Goal: Task Accomplishment & Management: Use online tool/utility

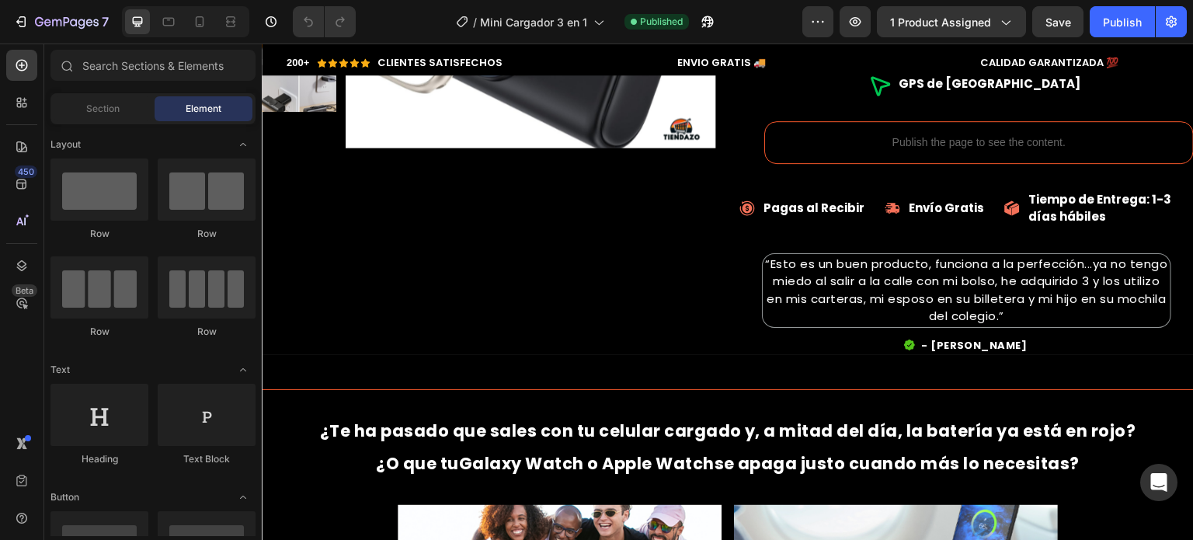
scroll to position [795, 0]
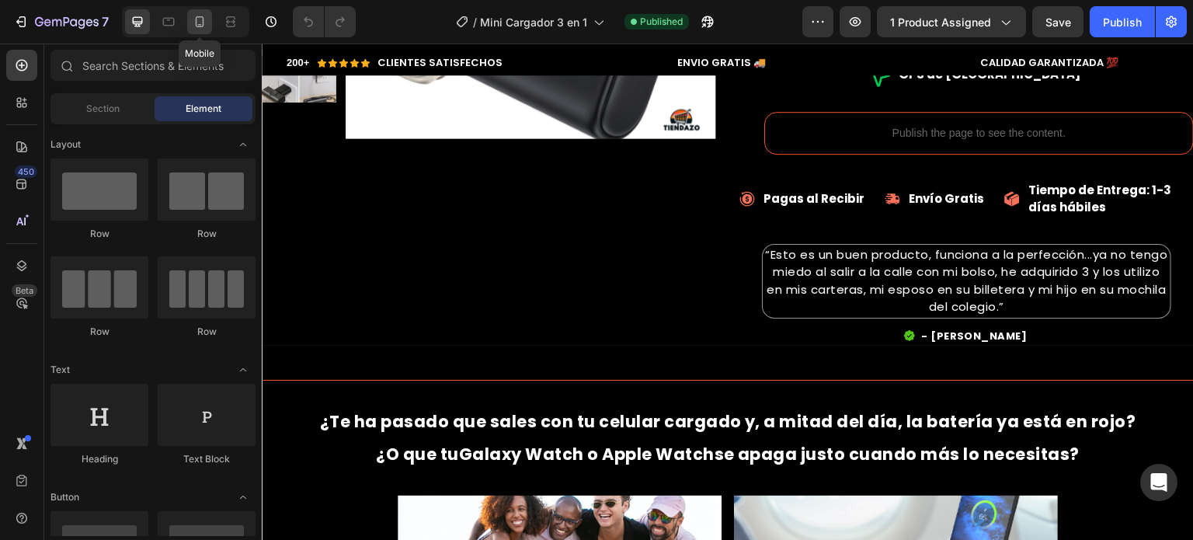
click at [206, 29] on icon at bounding box center [200, 22] width 16 height 16
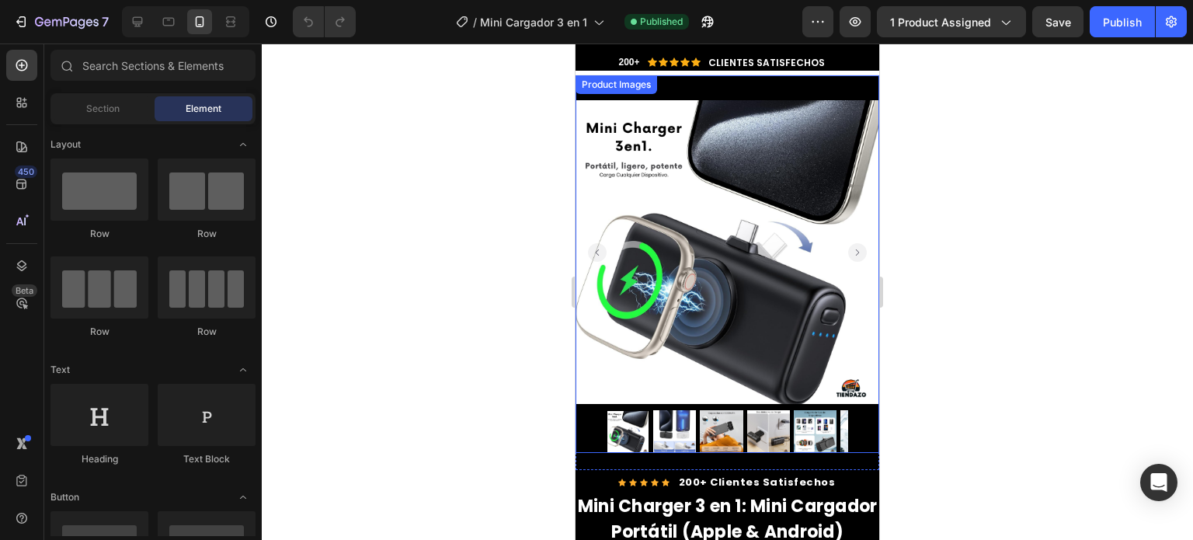
click at [586, 410] on div at bounding box center [728, 431] width 304 height 43
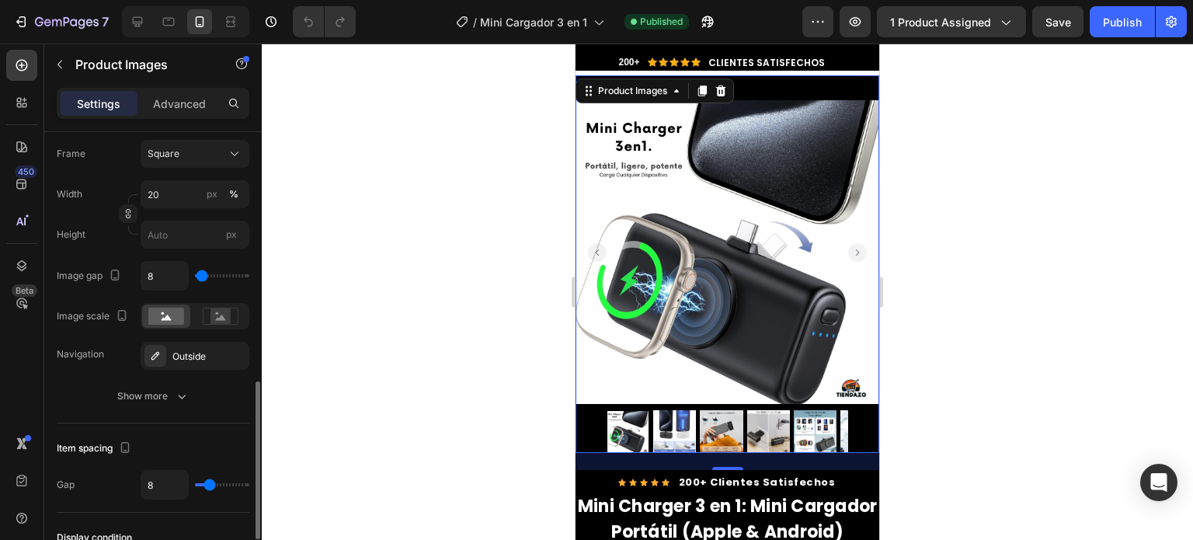
scroll to position [618, 0]
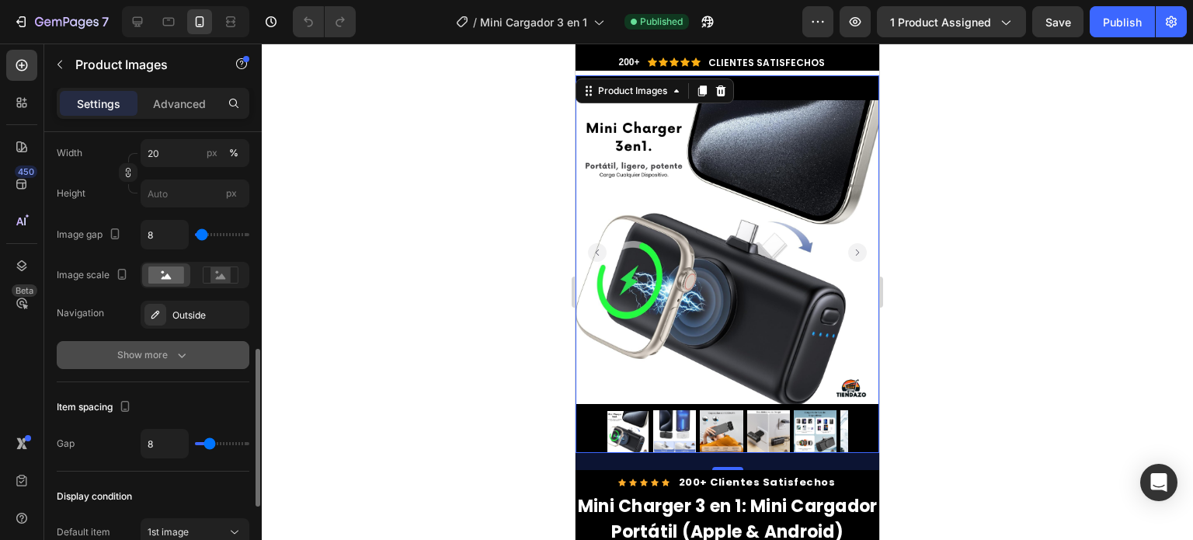
click at [152, 359] on div "Show more" at bounding box center [153, 355] width 72 height 16
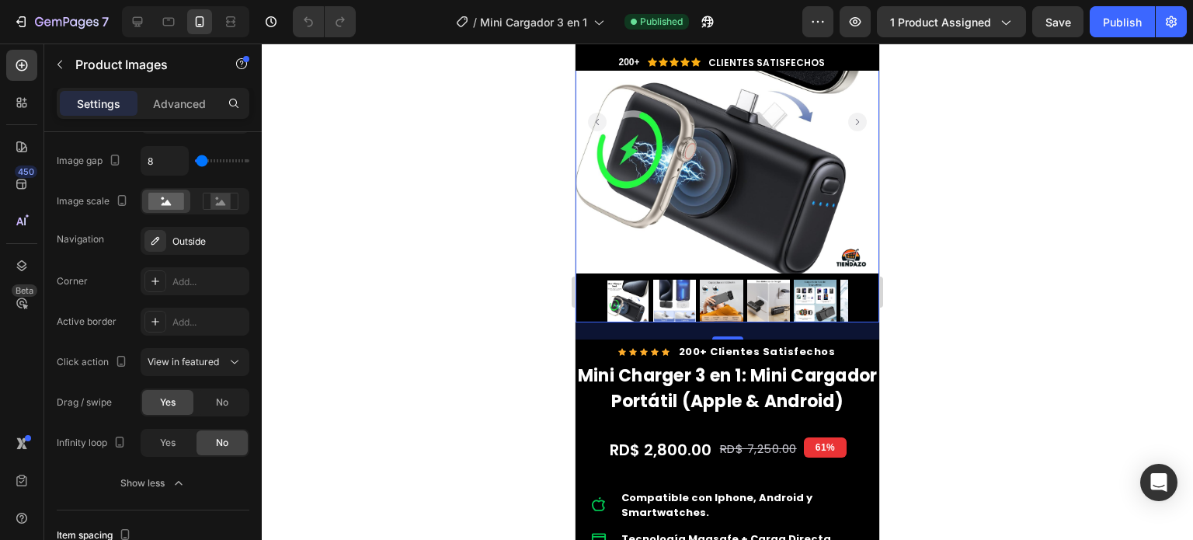
scroll to position [183, 0]
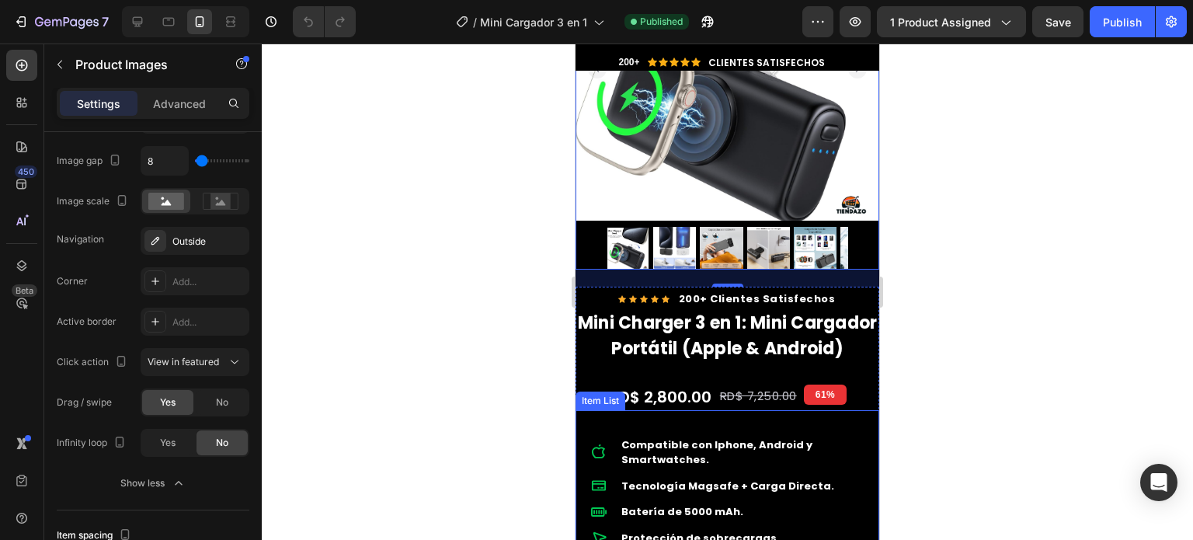
click at [581, 437] on div "Compatible con Iphone, Android y Smartwatches. Tecnología Magsafe + Carga Direc…" at bounding box center [728, 512] width 304 height 205
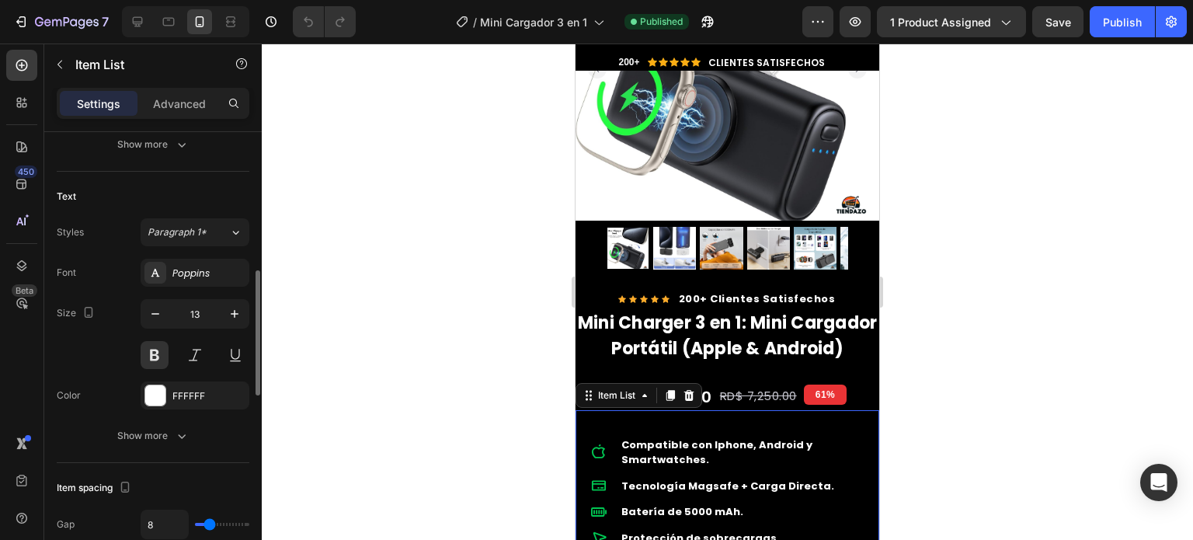
scroll to position [499, 0]
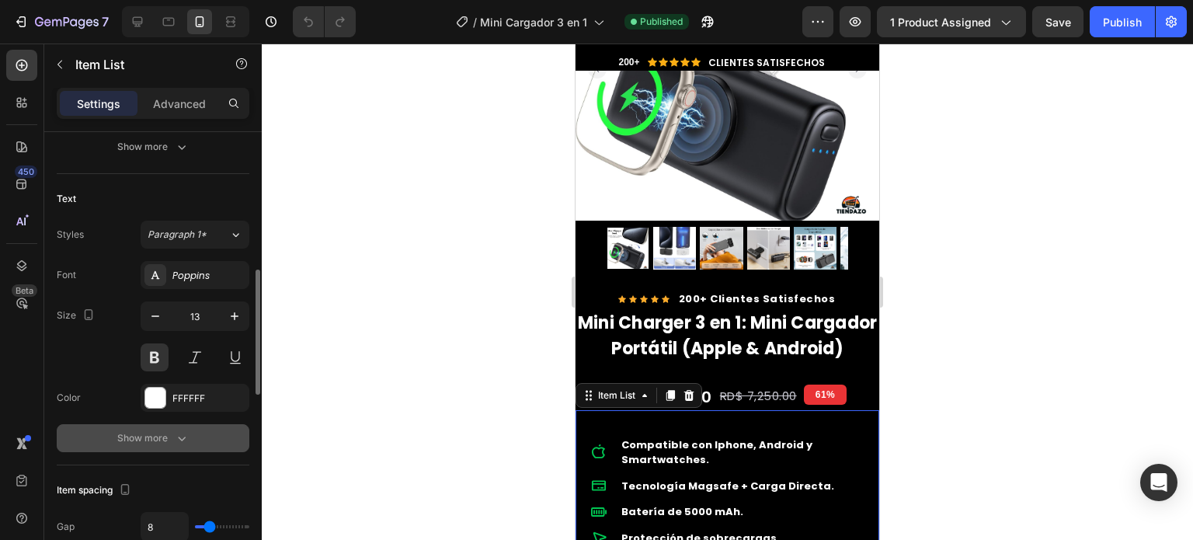
click at [154, 430] on div "Show more" at bounding box center [153, 438] width 72 height 16
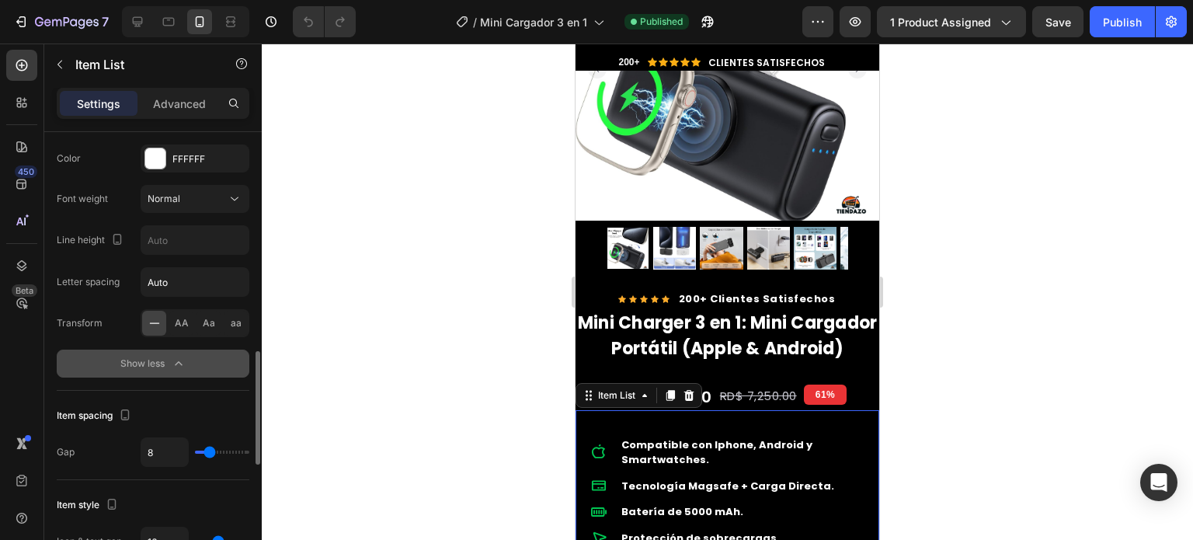
scroll to position [764, 0]
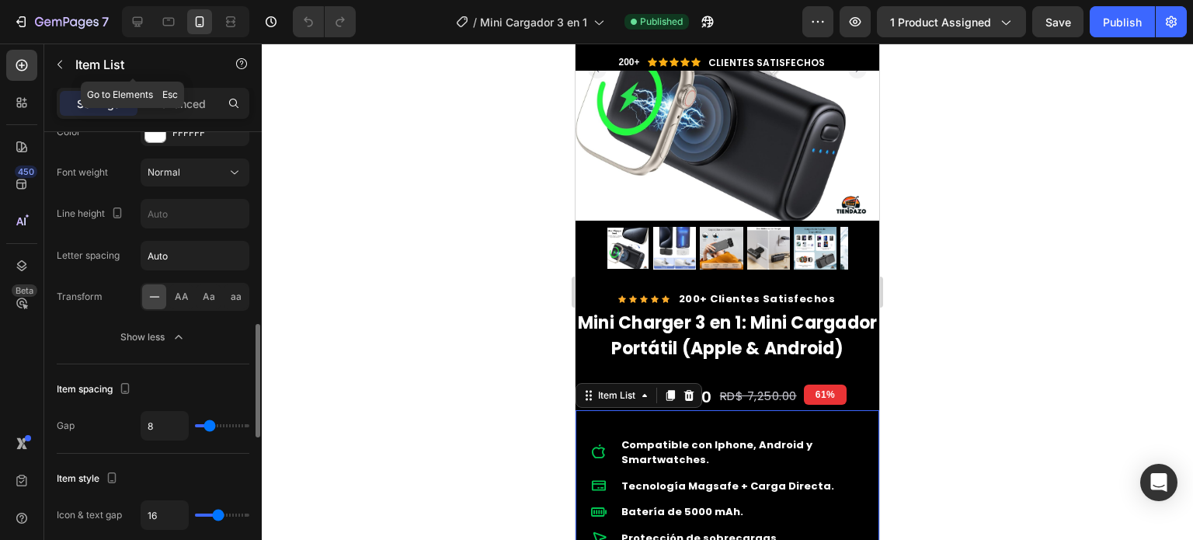
click at [182, 86] on div "Item List" at bounding box center [132, 65] width 177 height 44
click at [184, 96] on p "Advanced" at bounding box center [179, 104] width 53 height 16
type input "100%"
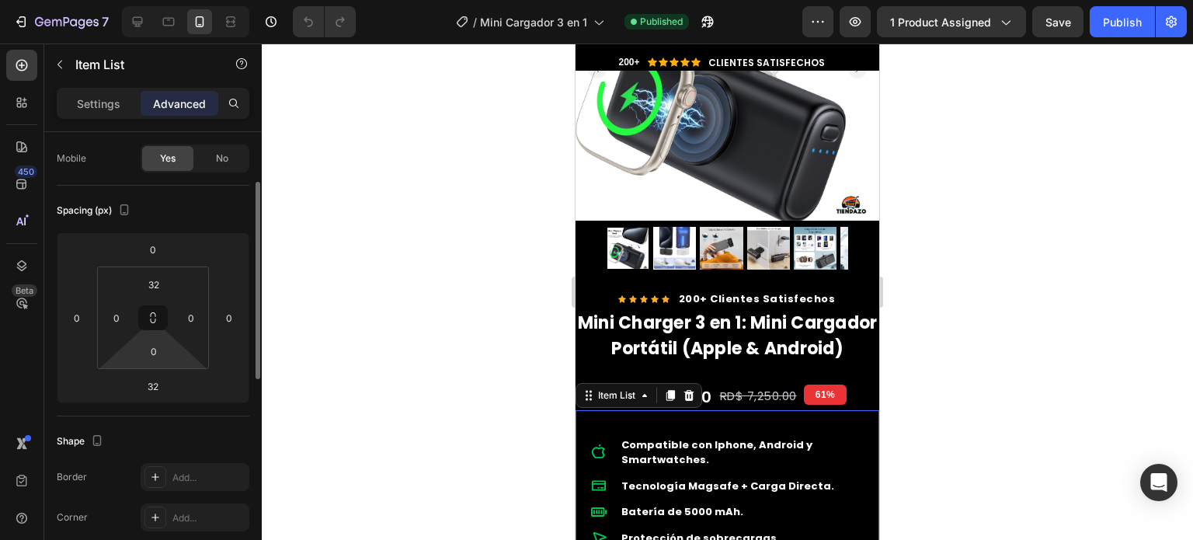
scroll to position [120, 0]
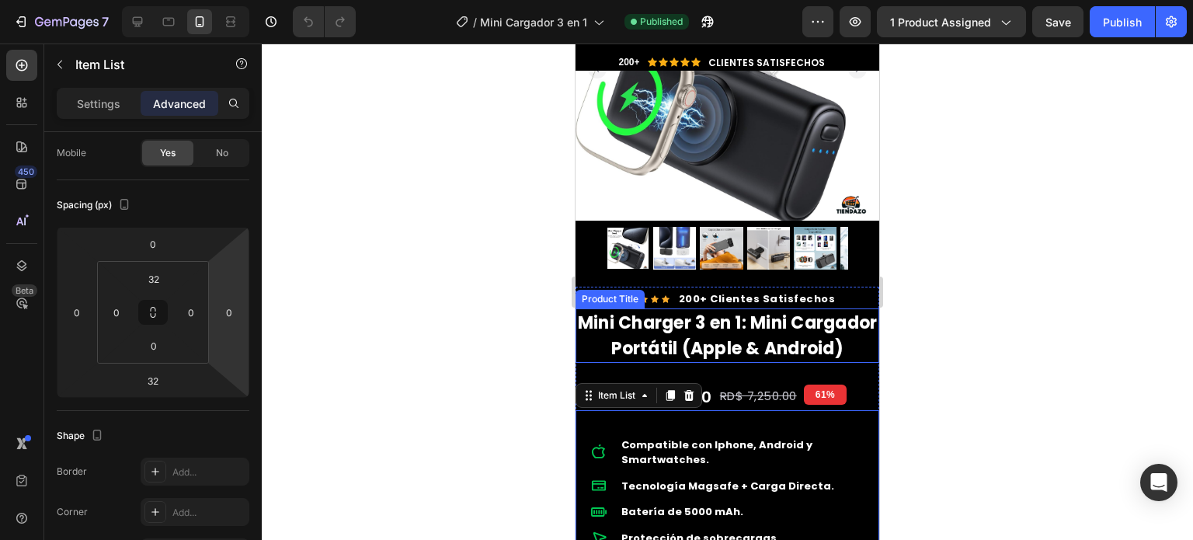
click at [579, 338] on h1 "Mini Charger 3 en 1: Mini Cargador Portátil (Apple & Android)" at bounding box center [728, 335] width 304 height 54
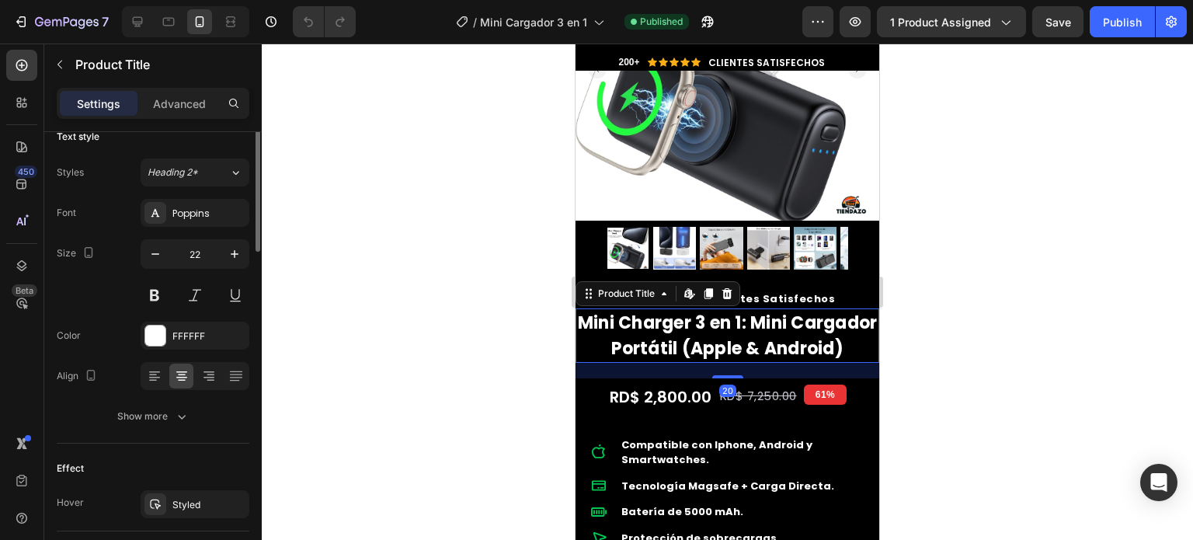
scroll to position [0, 0]
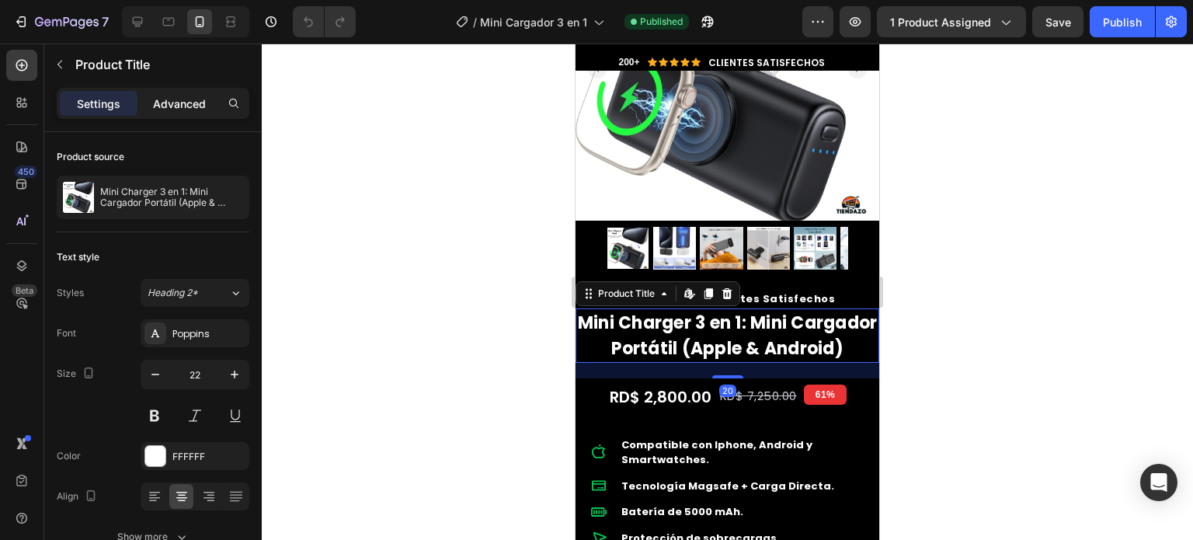
click at [186, 96] on p "Advanced" at bounding box center [179, 104] width 53 height 16
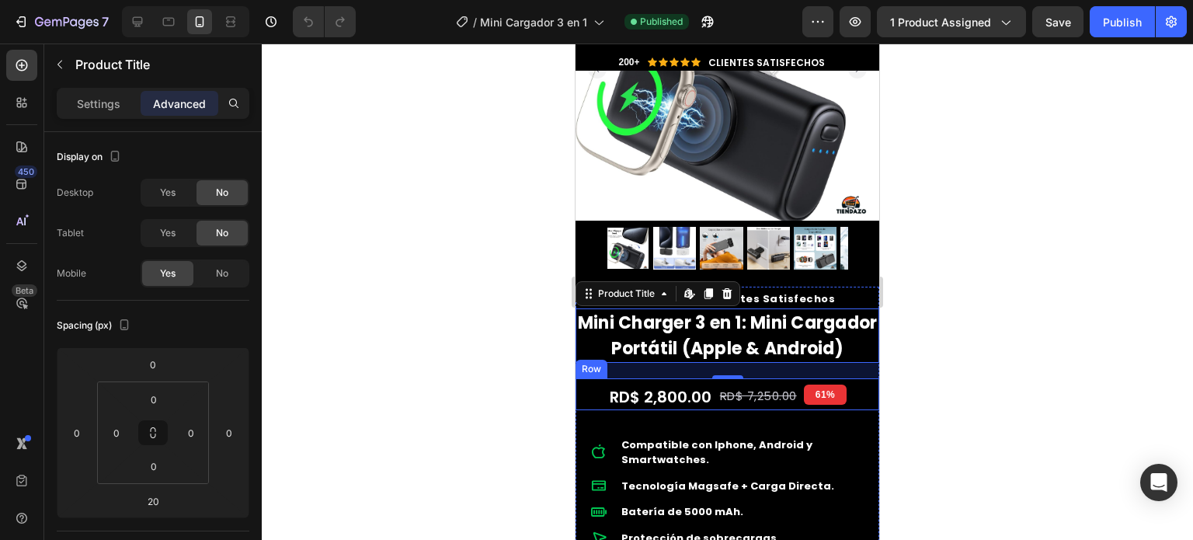
click at [586, 410] on div "RD$ 2,800.00 Price Price RD$ 7,250.00 Price Price Save 61% Discount Tag 61% Dis…" at bounding box center [728, 394] width 304 height 32
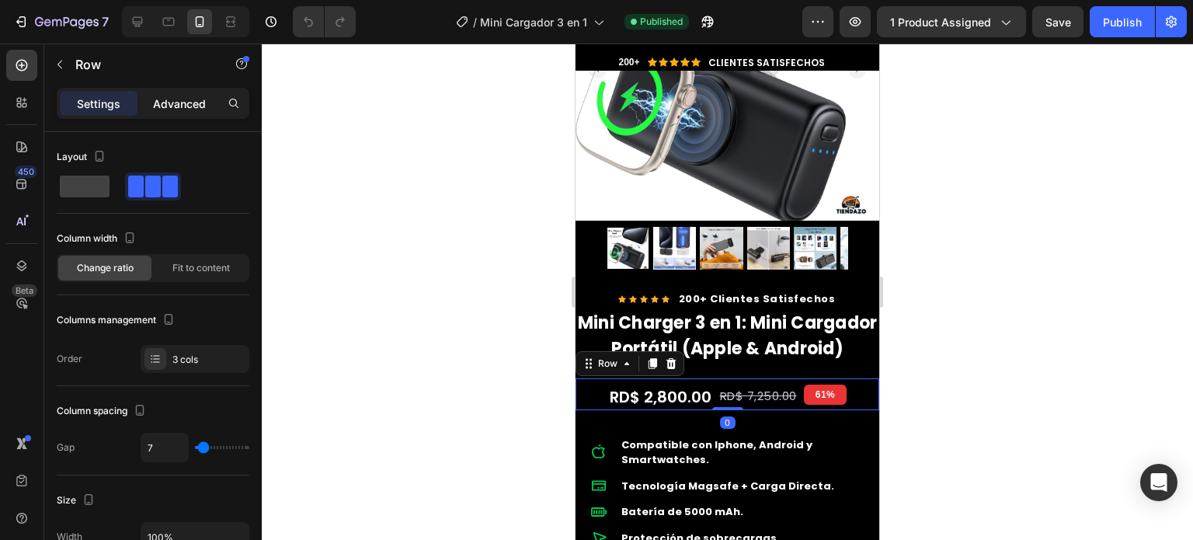
click at [186, 101] on p "Advanced" at bounding box center [179, 104] width 53 height 16
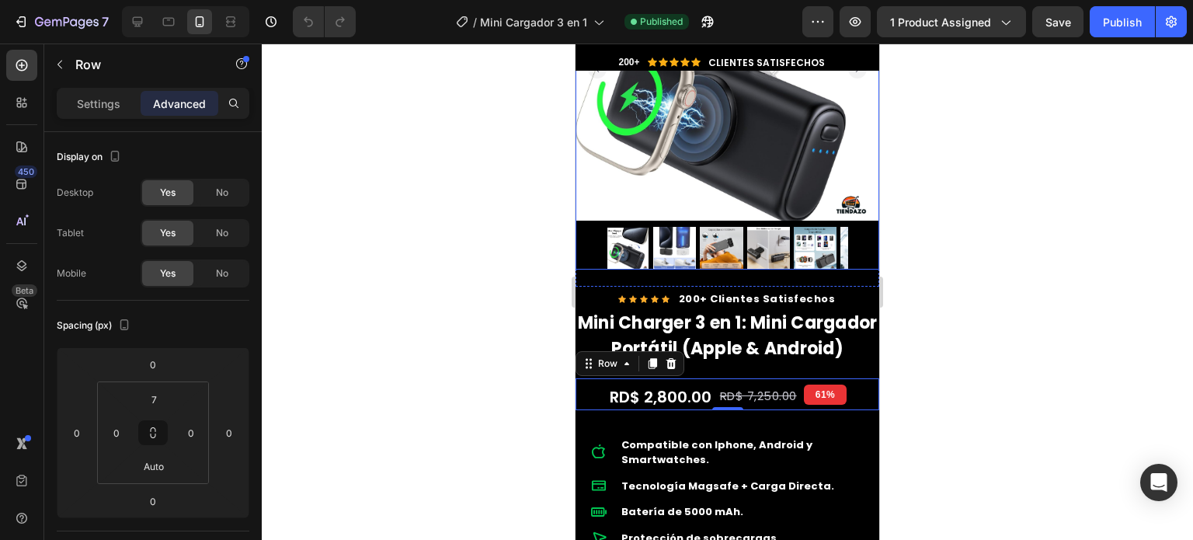
click at [586, 232] on div at bounding box center [728, 248] width 304 height 43
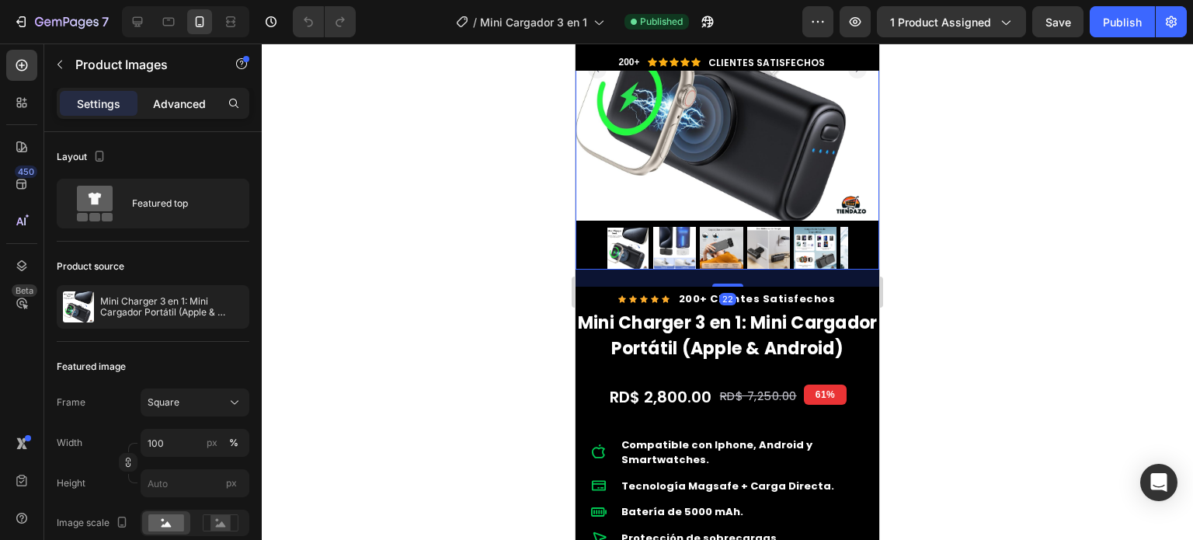
click at [192, 96] on p "Advanced" at bounding box center [179, 104] width 53 height 16
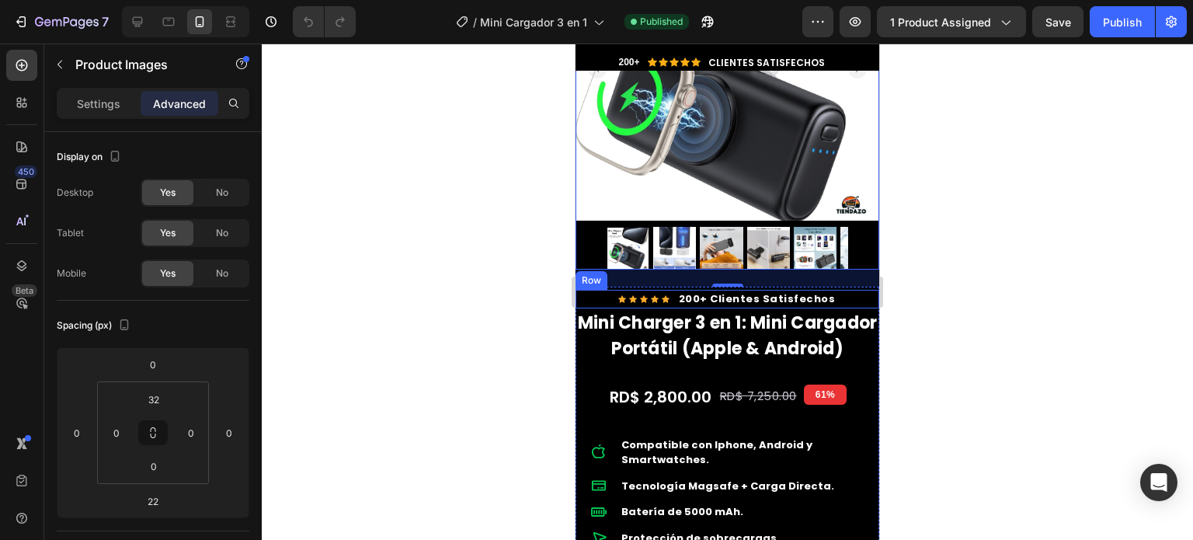
click at [584, 290] on div "Icon Icon Icon Icon Icon Icon List Hoz 200+ Clientes Satisfechos Text block Row" at bounding box center [728, 299] width 304 height 19
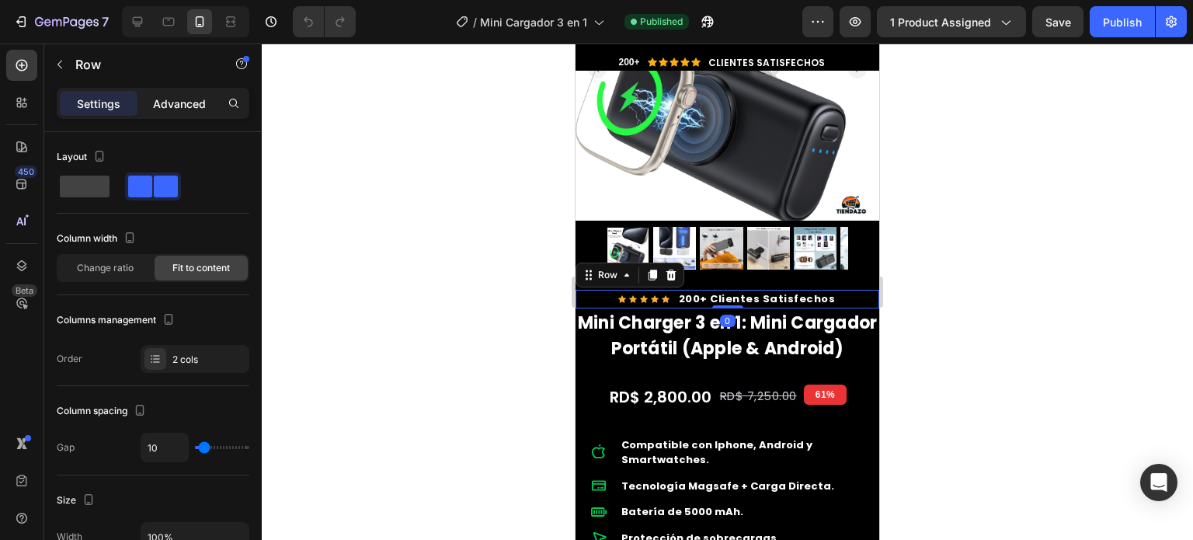
click at [174, 111] on p "Advanced" at bounding box center [179, 104] width 53 height 16
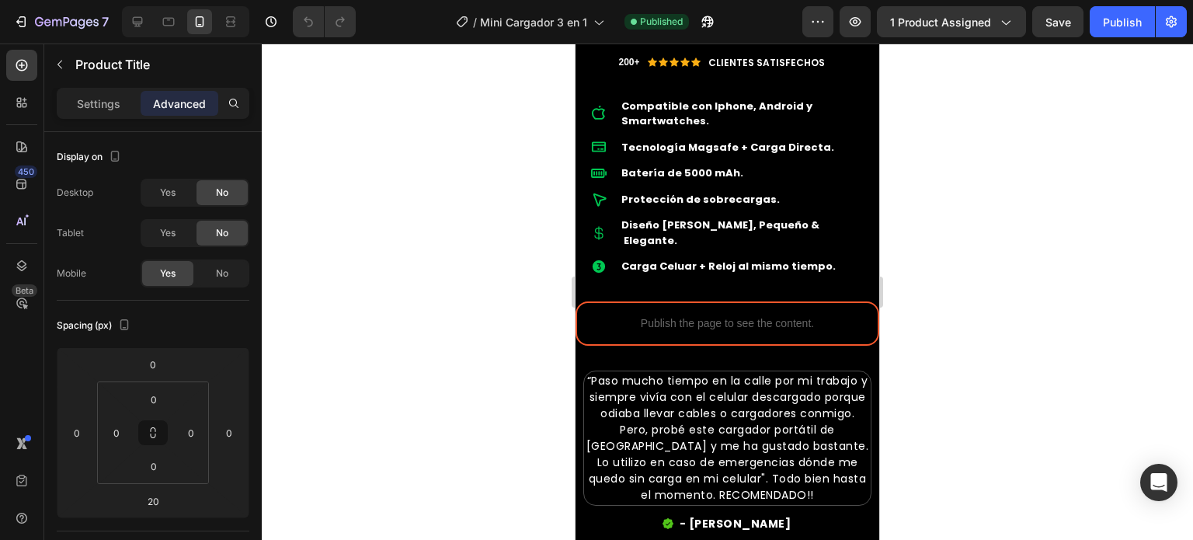
scroll to position [729, 0]
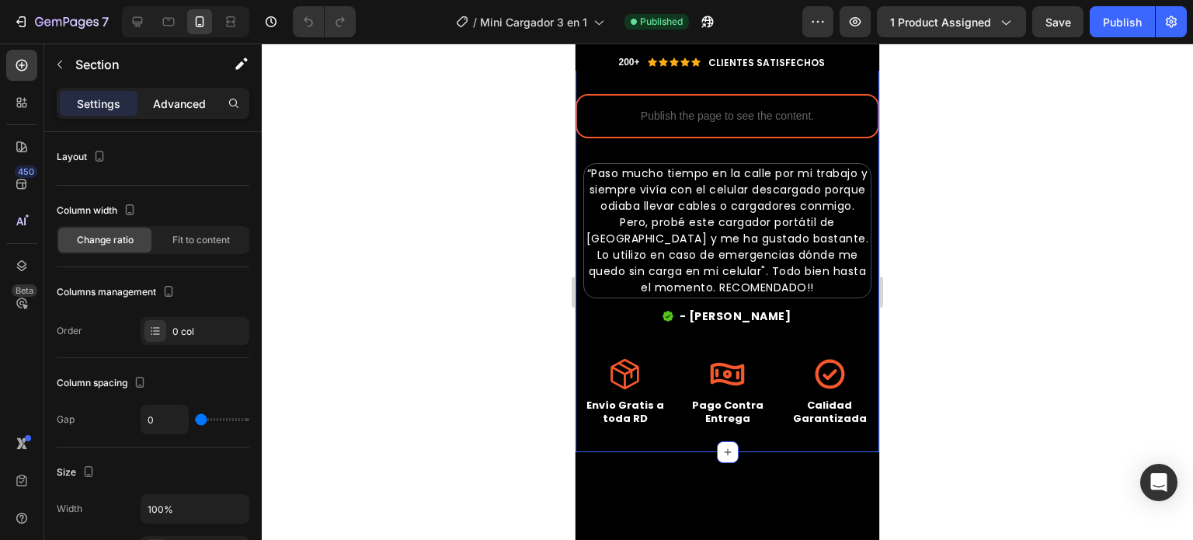
click at [171, 103] on p "Advanced" at bounding box center [179, 104] width 53 height 16
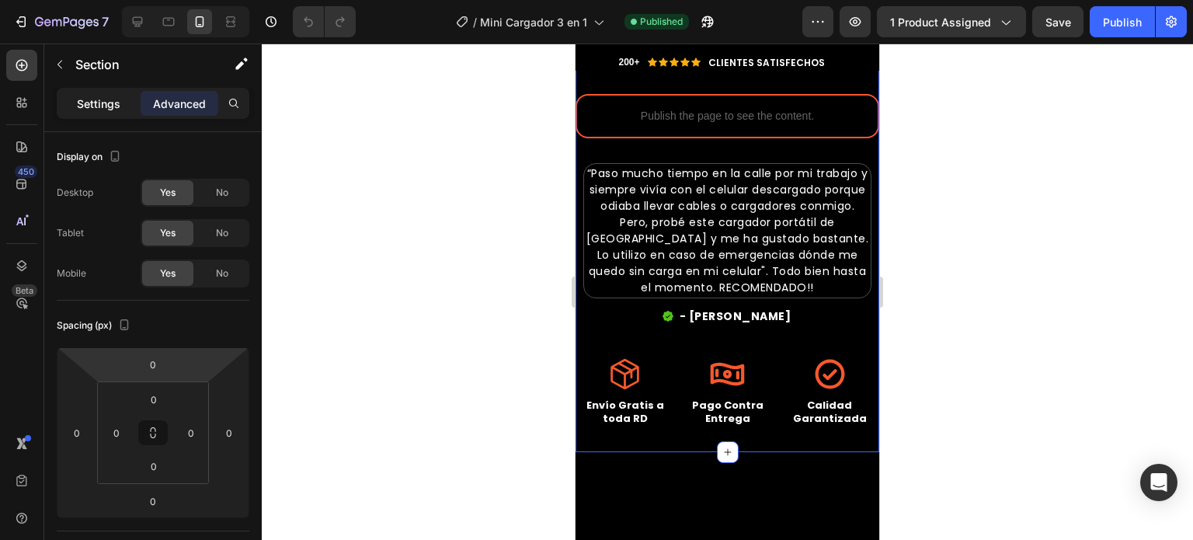
click at [92, 102] on p "Settings" at bounding box center [98, 104] width 43 height 16
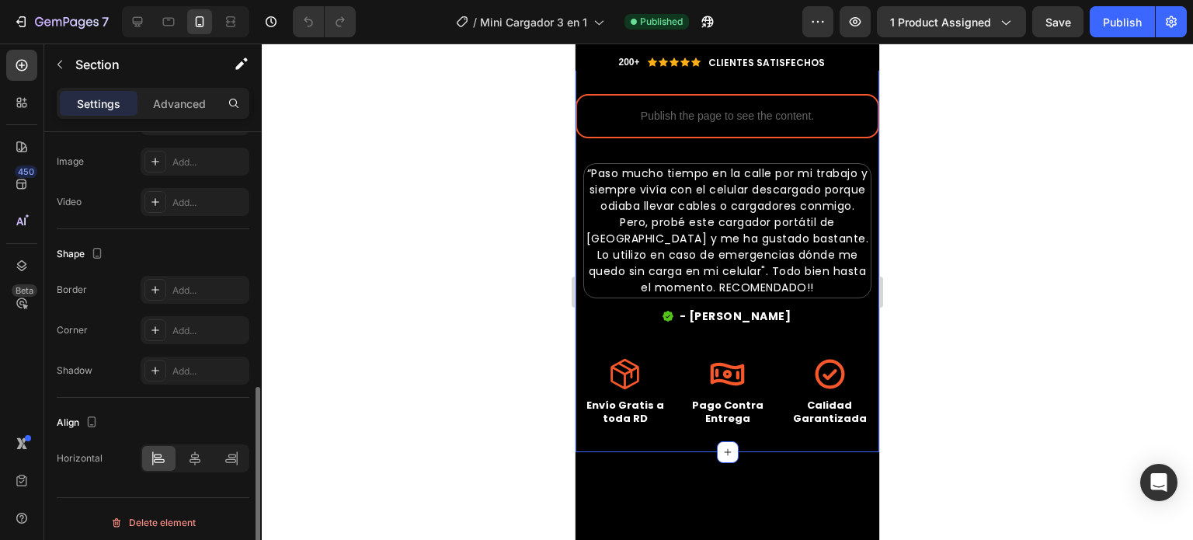
scroll to position [562, 0]
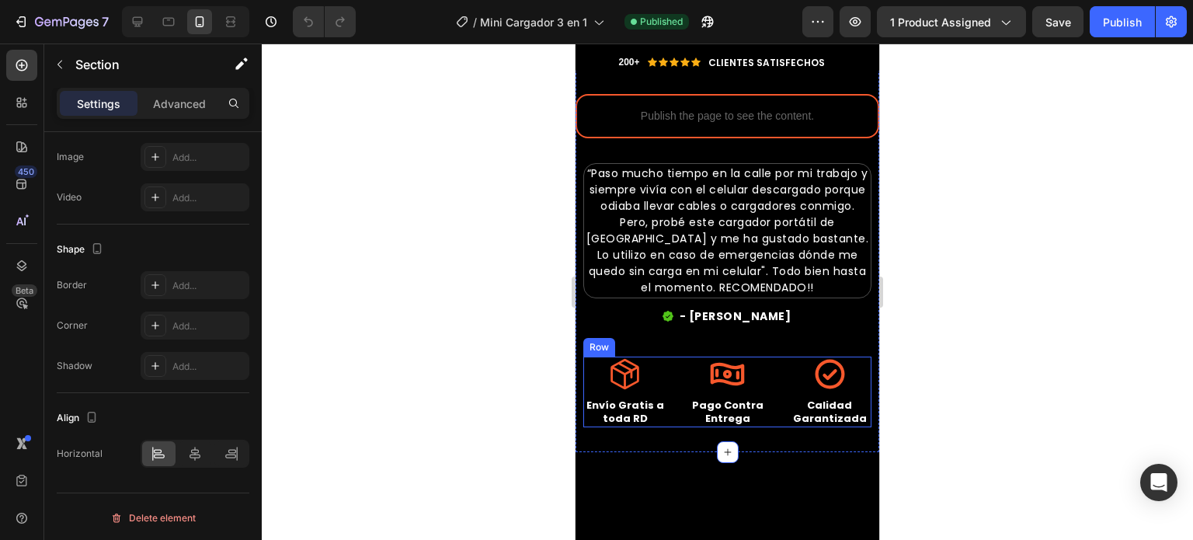
click at [775, 372] on div "Icon Pago Contra Entrega Text Block Icon Calidad Garantizada Text Block Icon En…" at bounding box center [727, 392] width 288 height 71
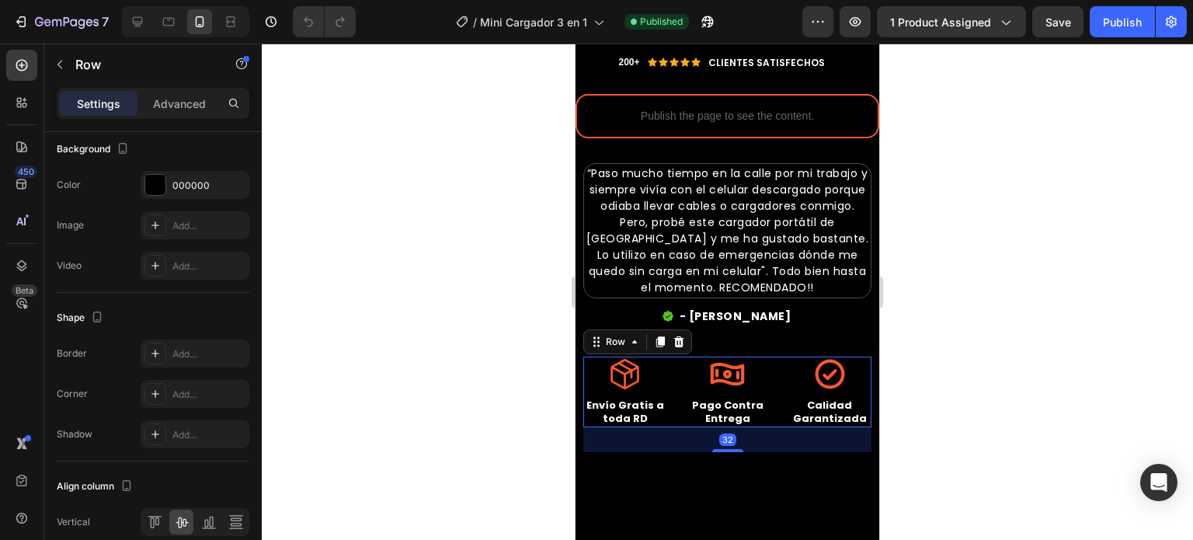
scroll to position [0, 0]
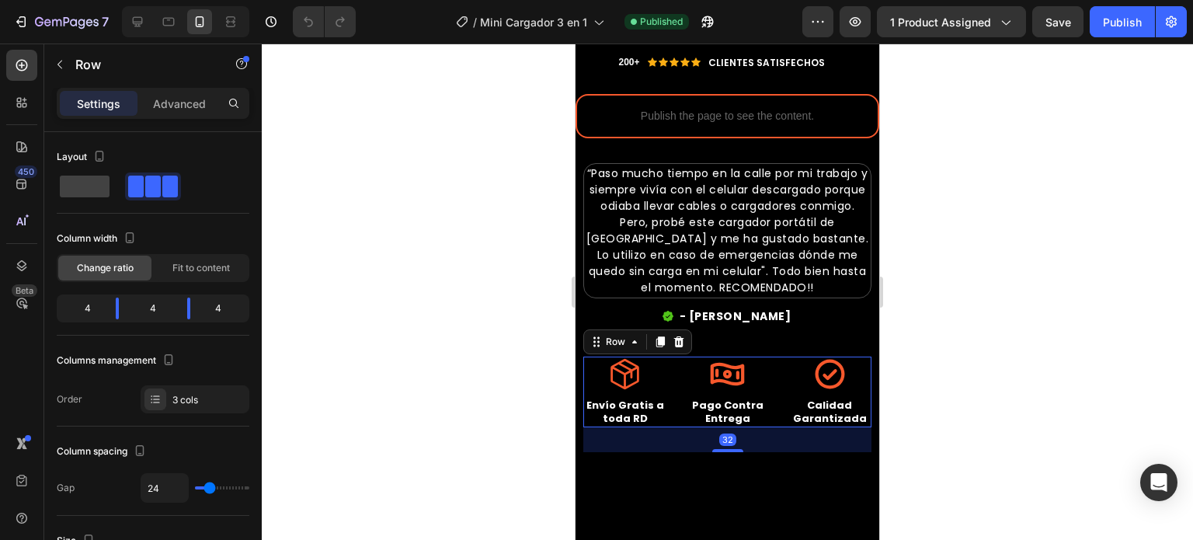
click at [186, 89] on div "Settings Advanced" at bounding box center [153, 103] width 193 height 31
click at [187, 94] on div "Advanced" at bounding box center [180, 103] width 78 height 25
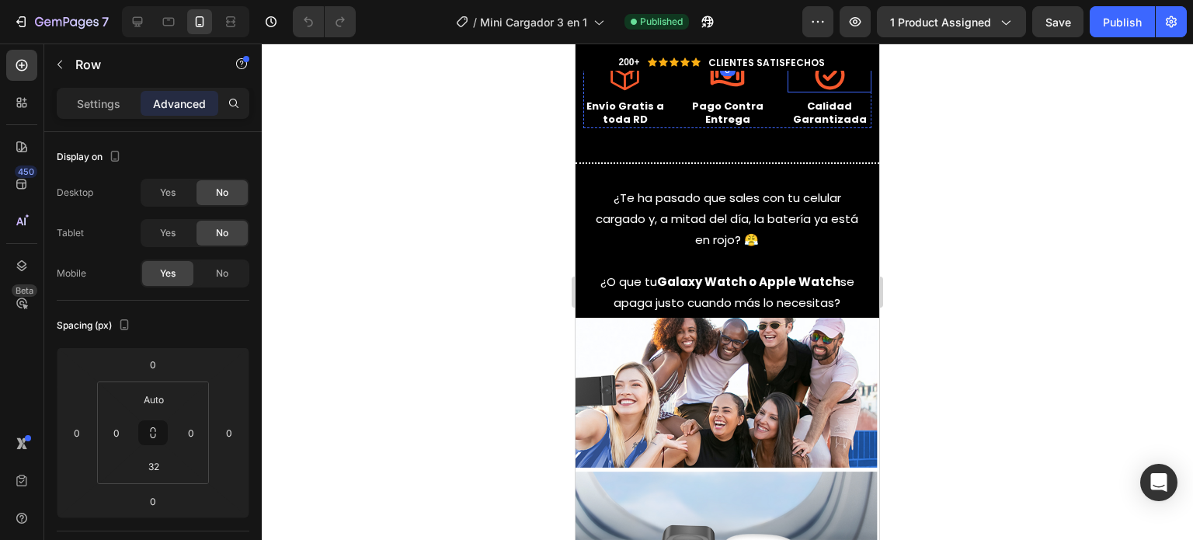
scroll to position [1028, 0]
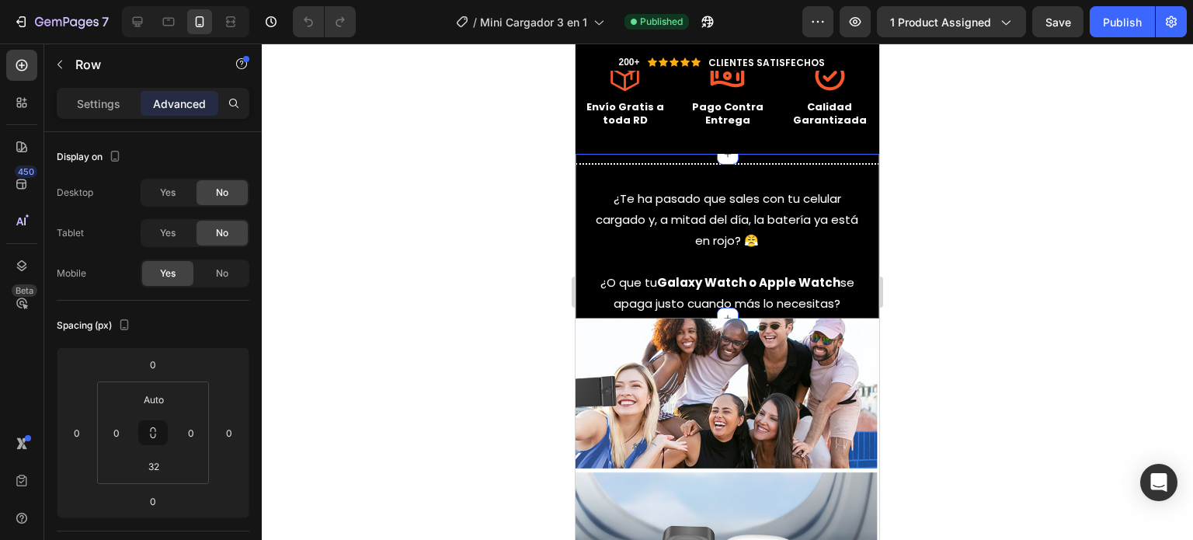
click at [858, 175] on div "Title Line ¿Te ha pasado que sales con tu celular cargado y, a mitad del día, l…" at bounding box center [728, 235] width 304 height 162
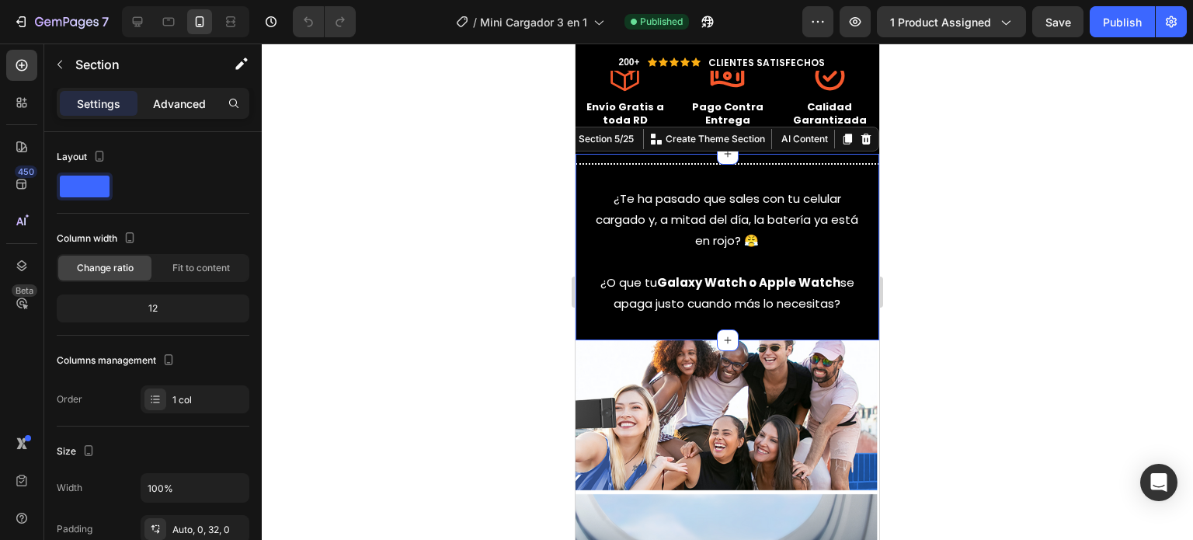
click at [192, 99] on p "Advanced" at bounding box center [179, 104] width 53 height 16
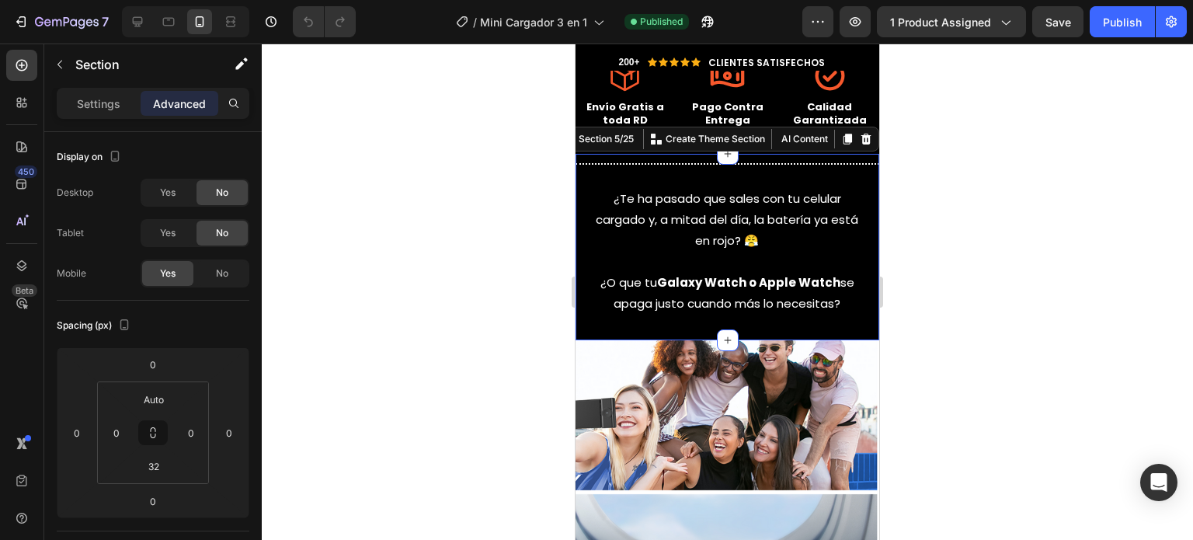
click at [604, 317] on div "Title Line ¿Te ha pasado que sales con tu celular cargado y, a mitad del día, l…" at bounding box center [728, 247] width 304 height 186
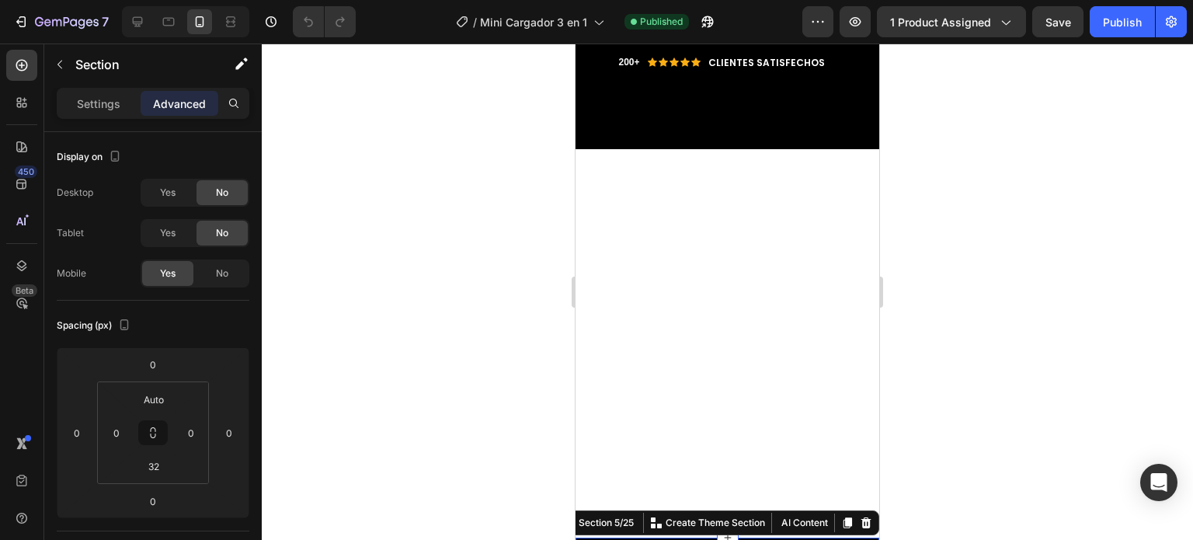
scroll to position [1328, 0]
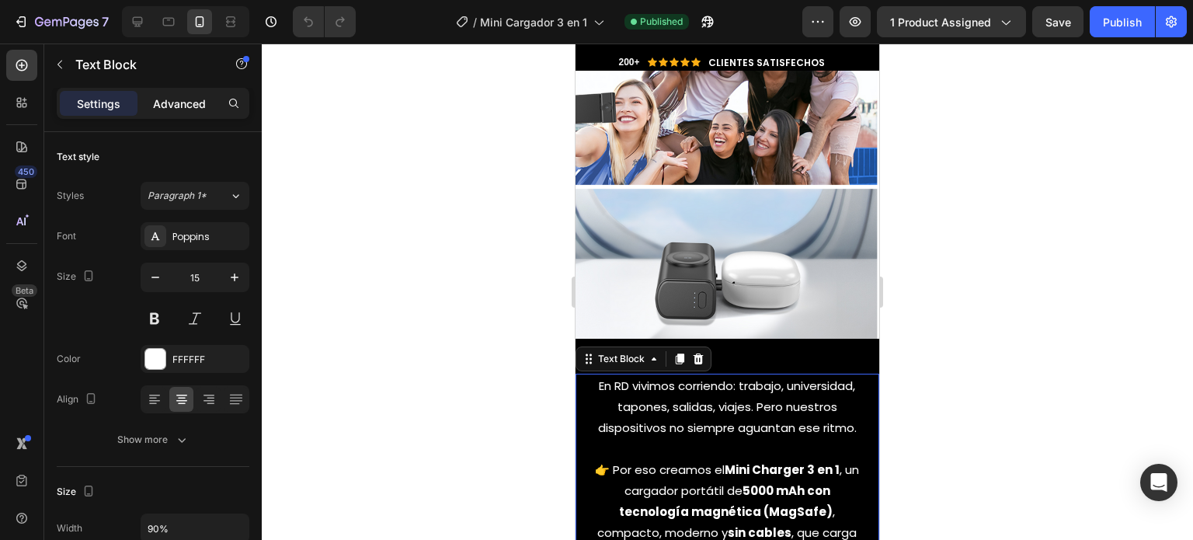
click at [172, 101] on p "Advanced" at bounding box center [179, 104] width 53 height 16
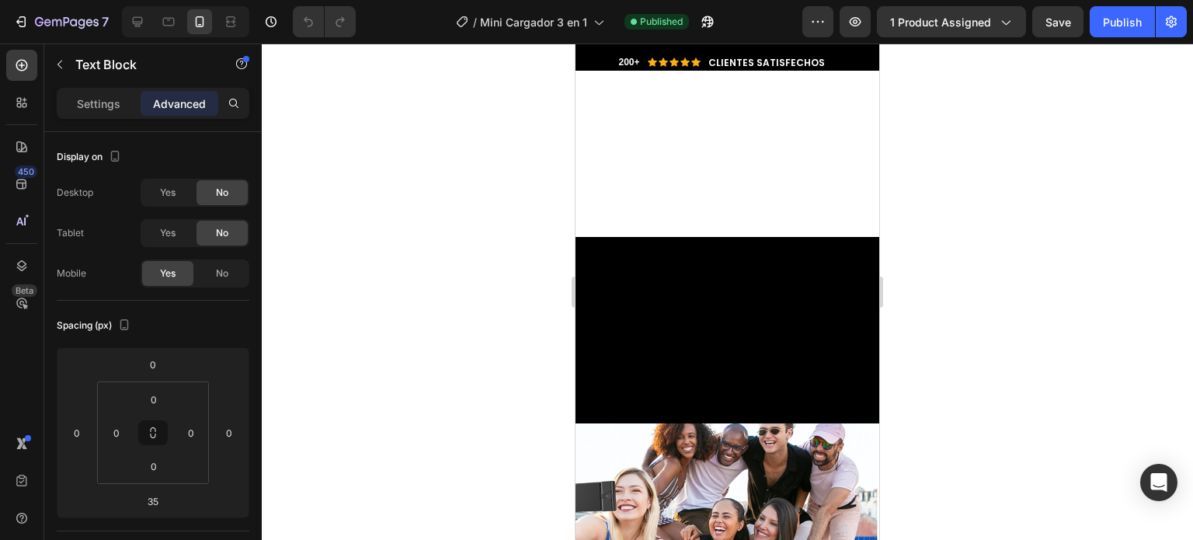
scroll to position [1939, 0]
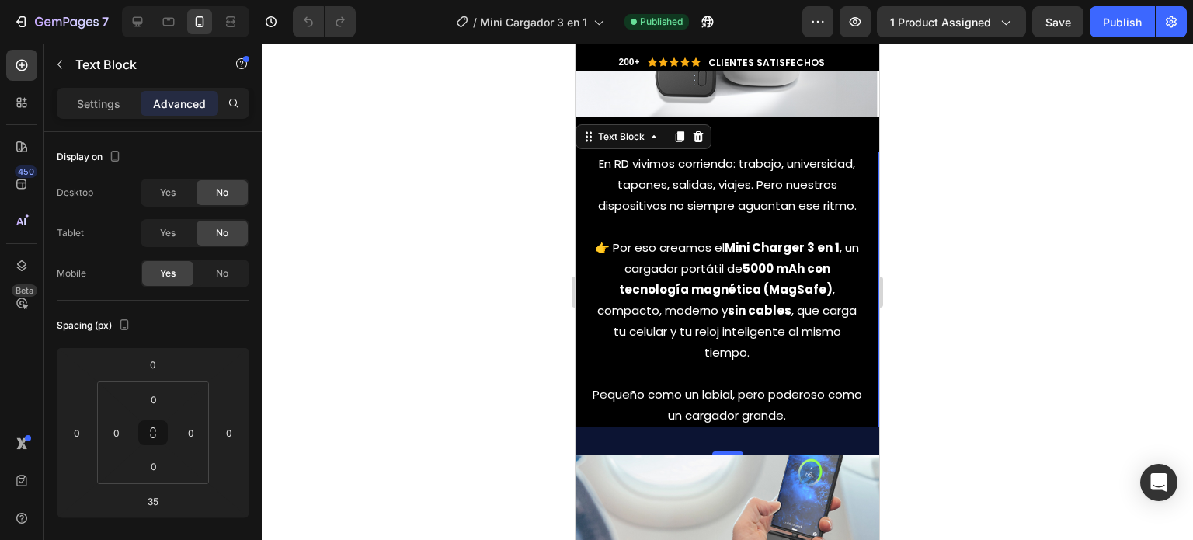
click at [593, 339] on p "👉 Por eso creamos el Mini Charger 3 en 1 , un cargador portátil de 5000 mAh con…" at bounding box center [728, 300] width 270 height 126
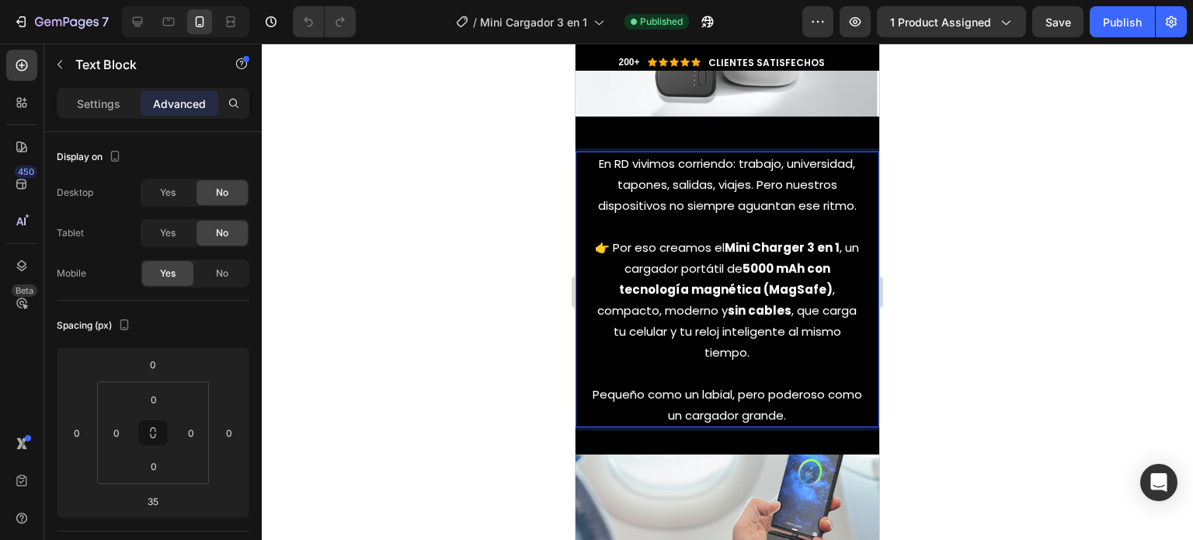
scroll to position [2227, 0]
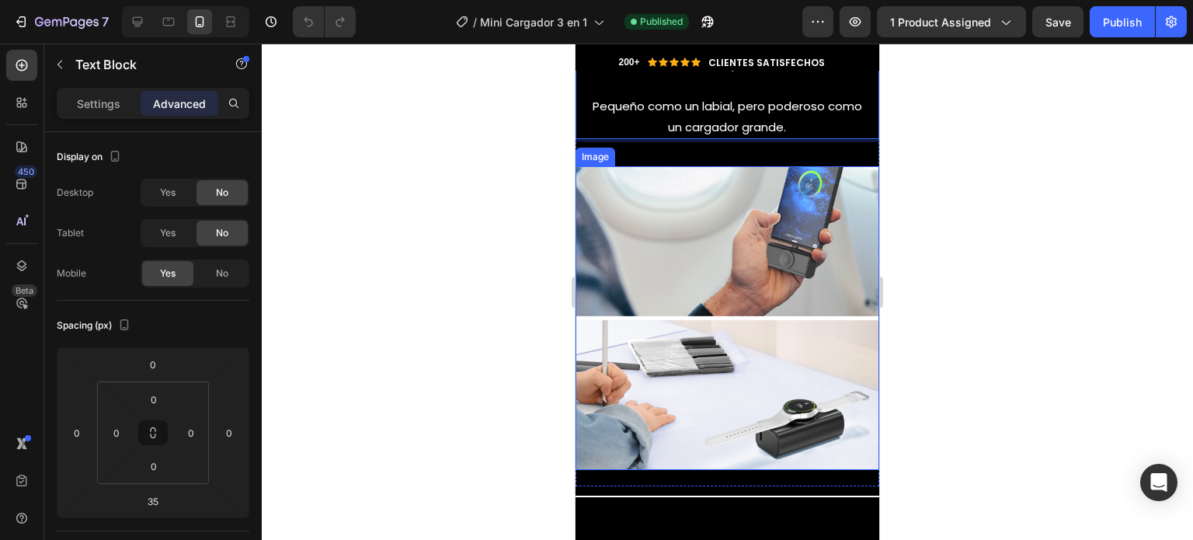
click at [600, 263] on img at bounding box center [728, 318] width 304 height 304
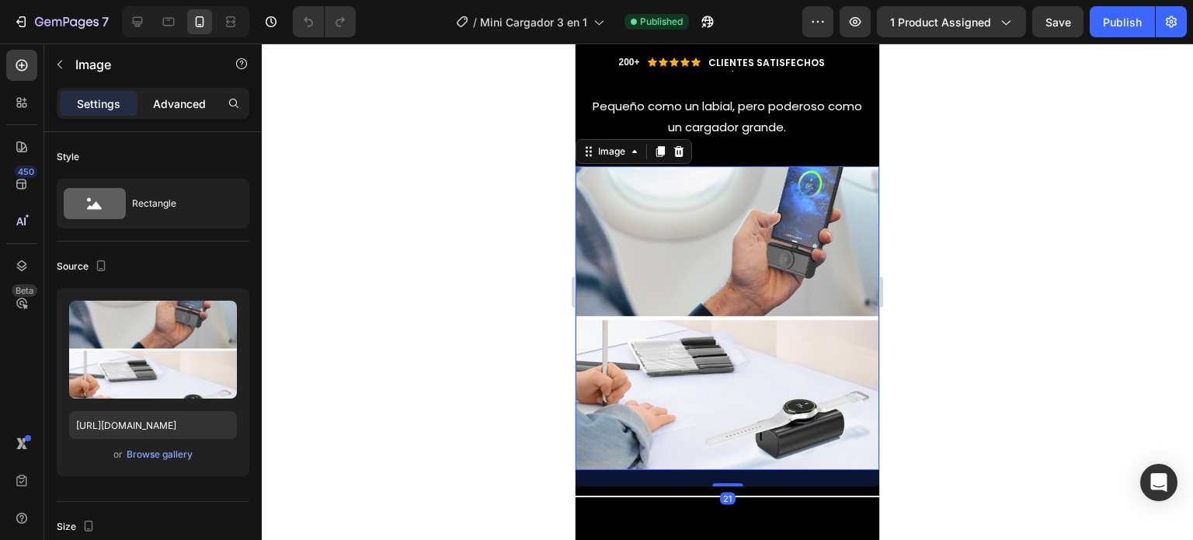
click at [193, 105] on p "Advanced" at bounding box center [179, 104] width 53 height 16
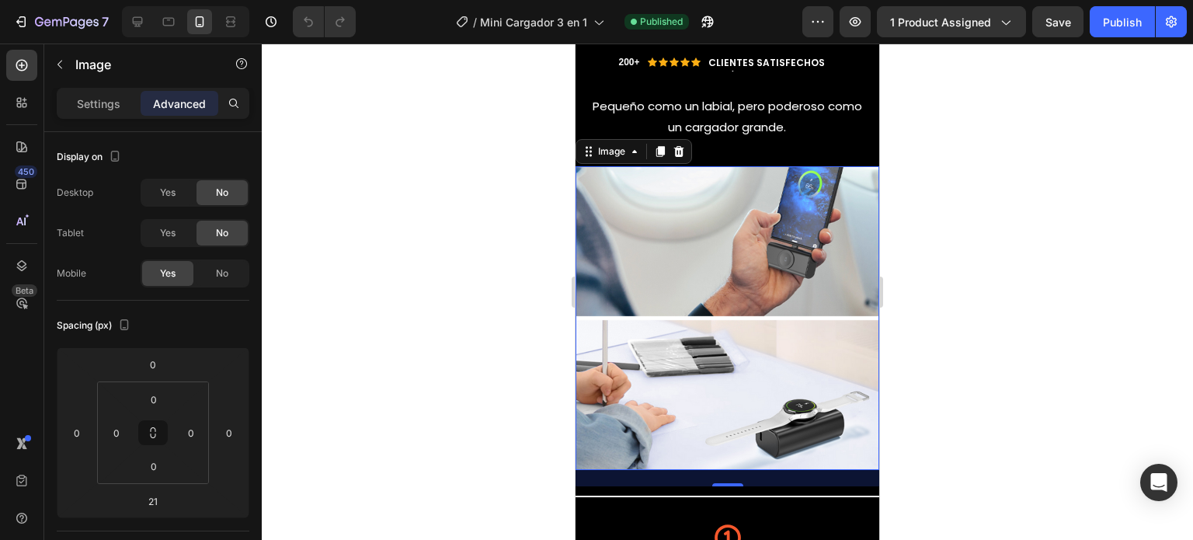
scroll to position [2495, 0]
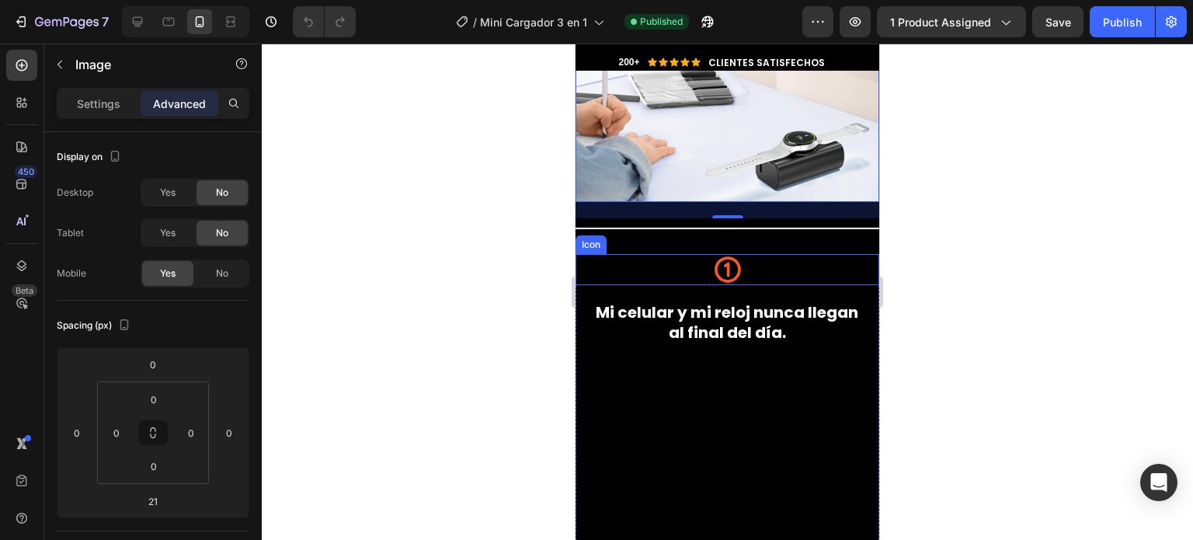
click at [589, 254] on div "Icon" at bounding box center [728, 269] width 304 height 31
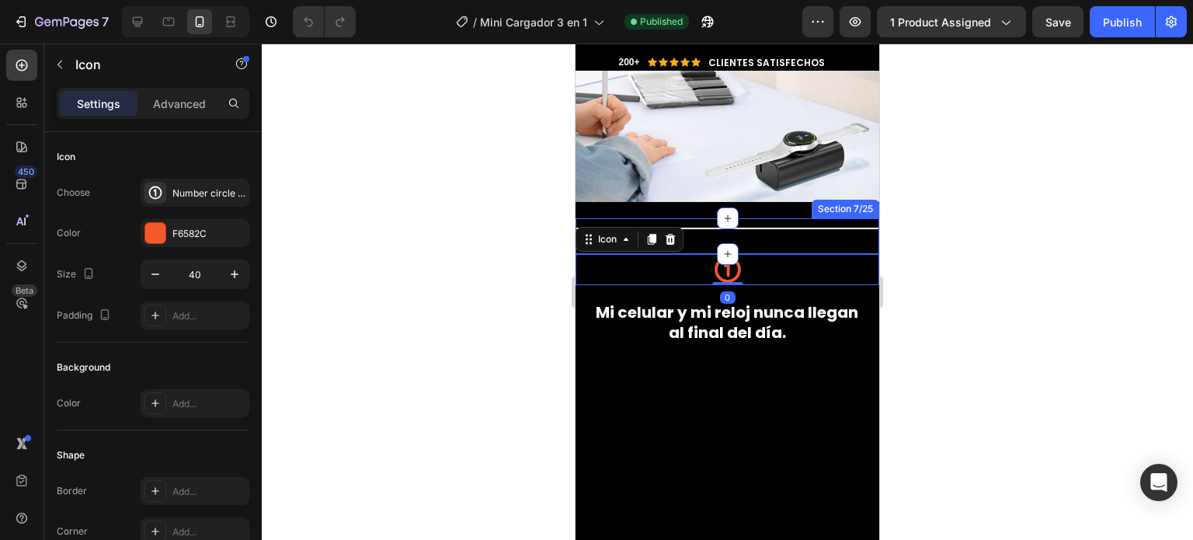
click at [720, 237] on div "Title Line" at bounding box center [728, 236] width 304 height 36
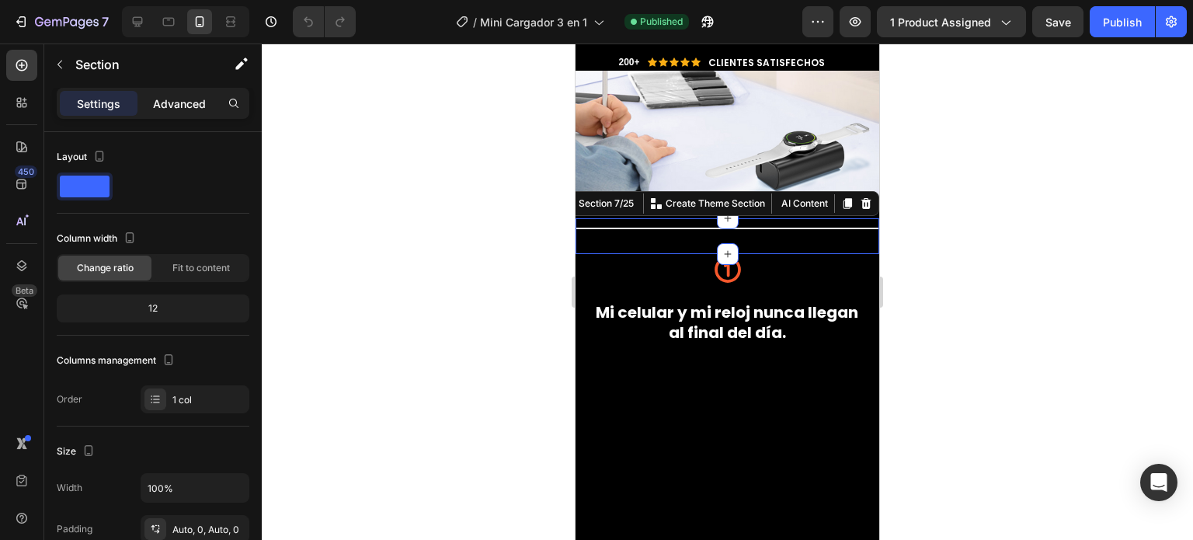
click at [183, 99] on p "Advanced" at bounding box center [179, 104] width 53 height 16
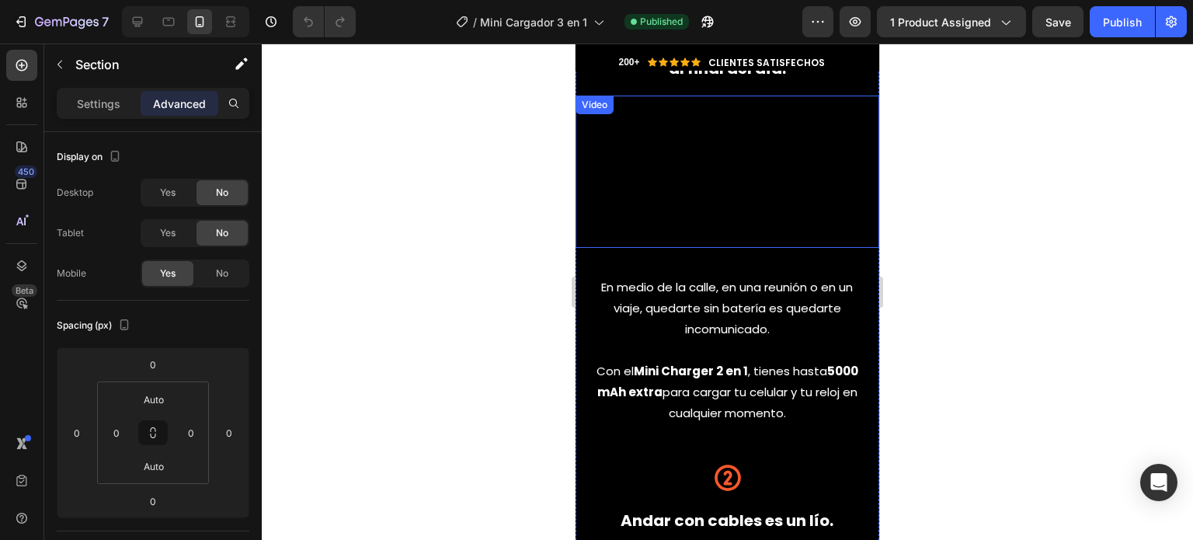
scroll to position [3333, 0]
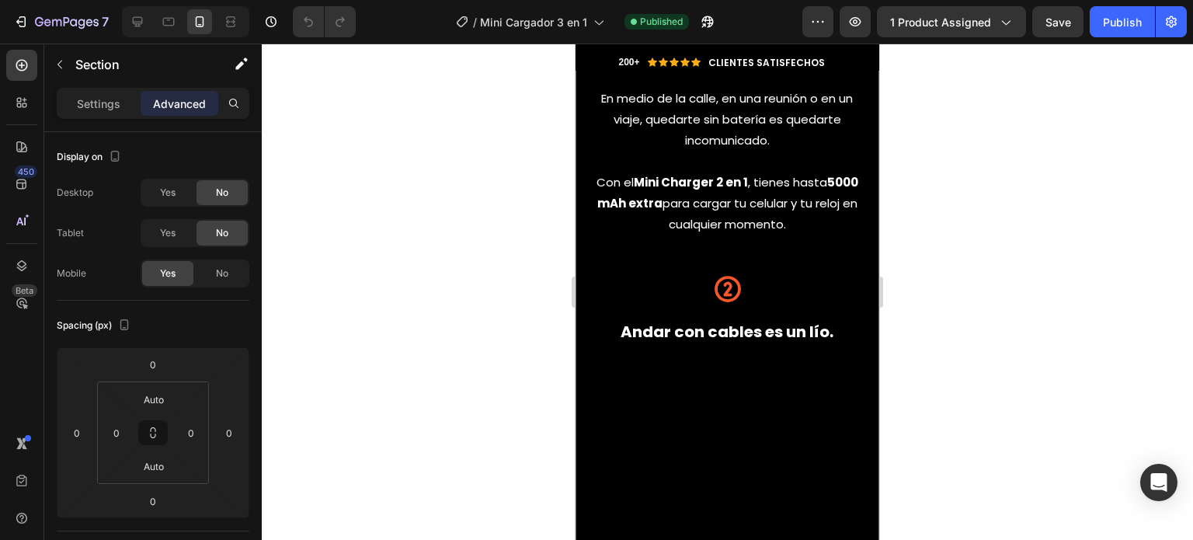
click at [589, 397] on div "Icon Mi celular y mi reloj nunca llegan al final del día. Heading Video En medi…" at bounding box center [728, 515] width 304 height 1428
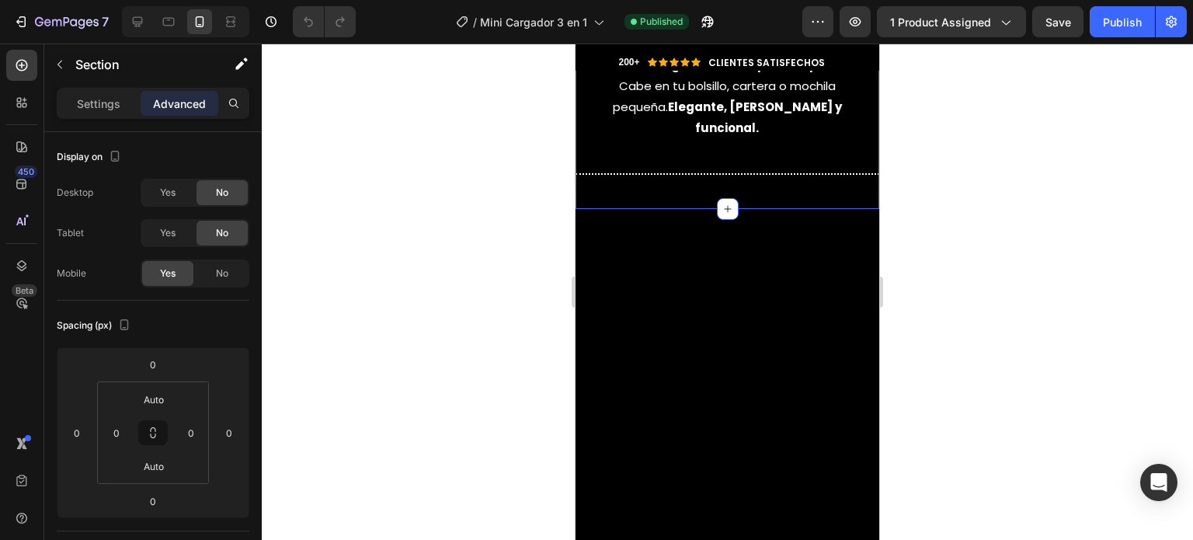
scroll to position [4493, 0]
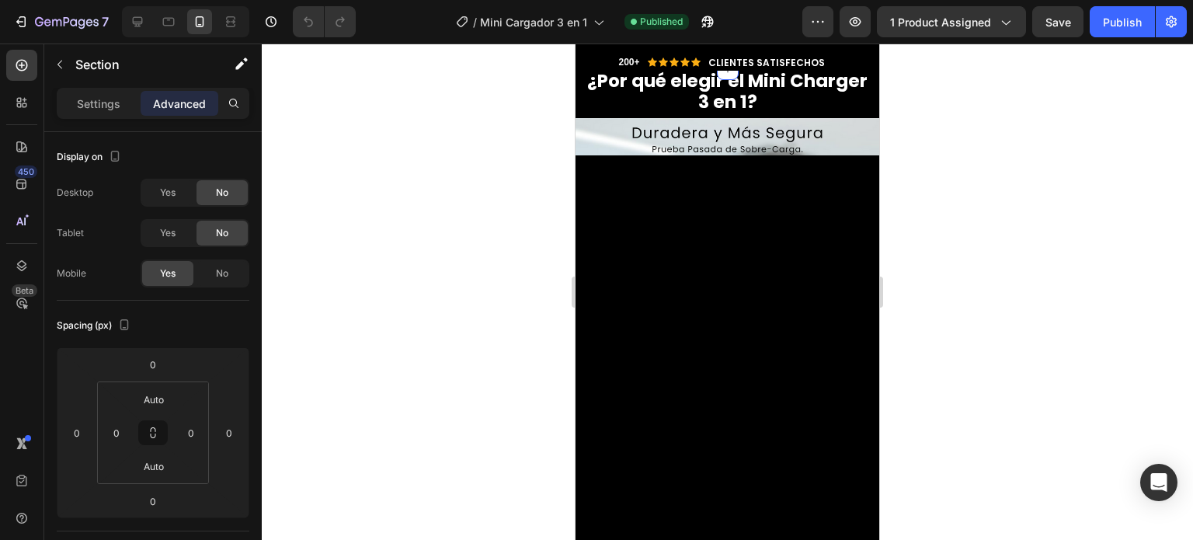
click at [592, 114] on h2 "¿Por qué elegir el Mini Charger 3 en 1?" at bounding box center [727, 91] width 288 height 45
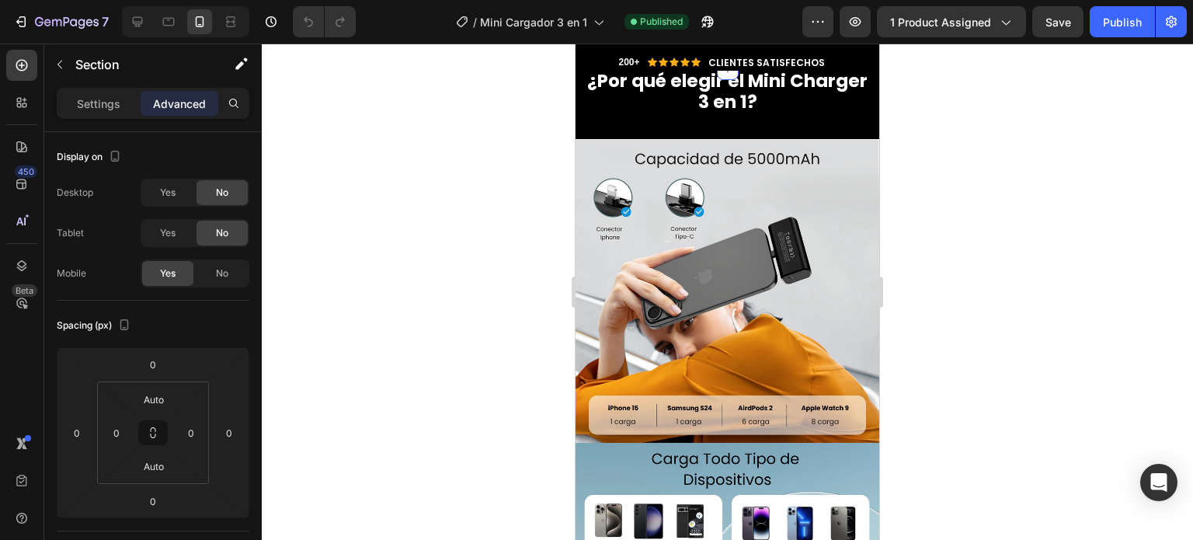
scroll to position [4909, 0]
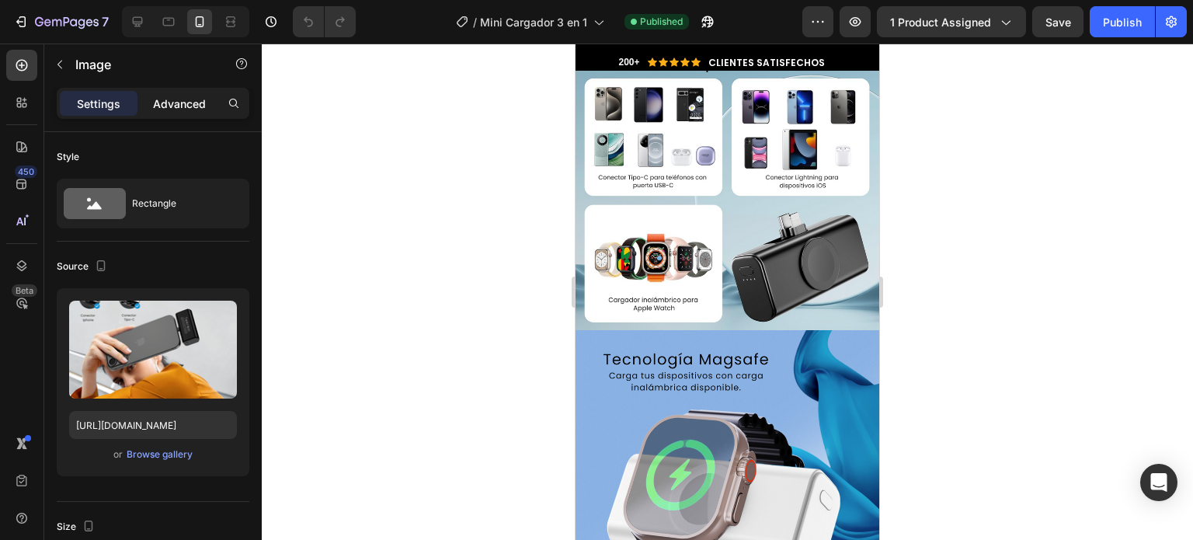
click at [176, 109] on p "Advanced" at bounding box center [179, 104] width 53 height 16
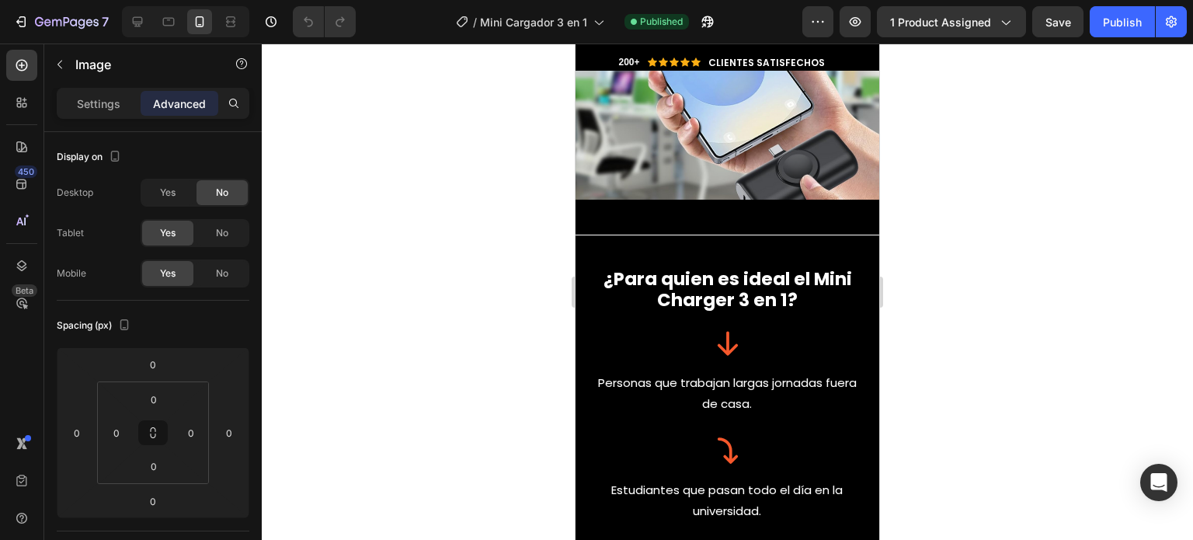
scroll to position [6304, 0]
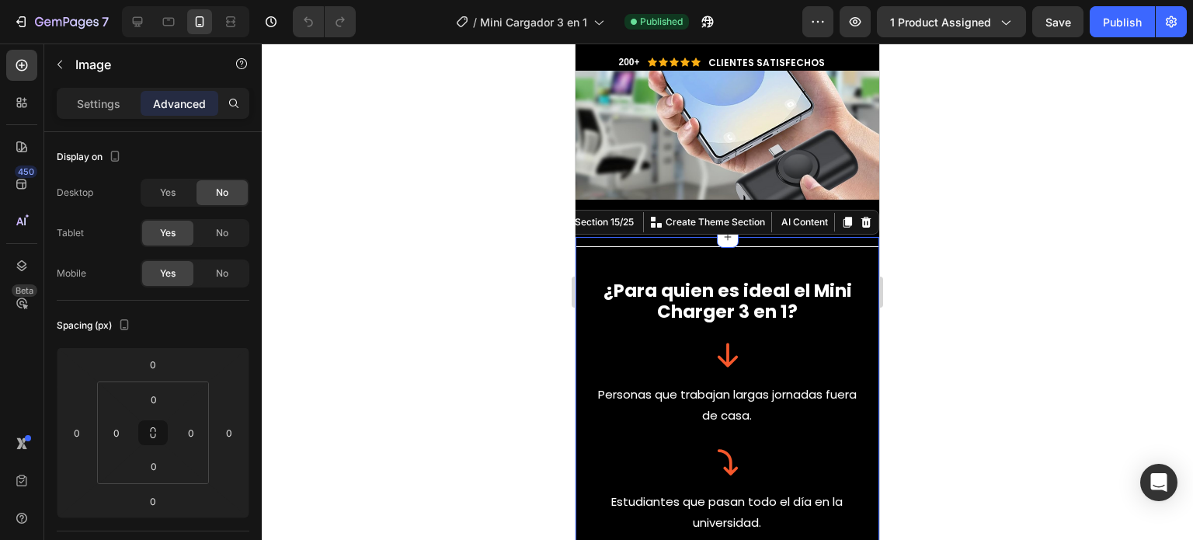
click at [581, 265] on div "Title Line ¿Para quien es ideal el Mini Charger 3 en 1? Heading Icon Personas q…" at bounding box center [728, 513] width 304 height 552
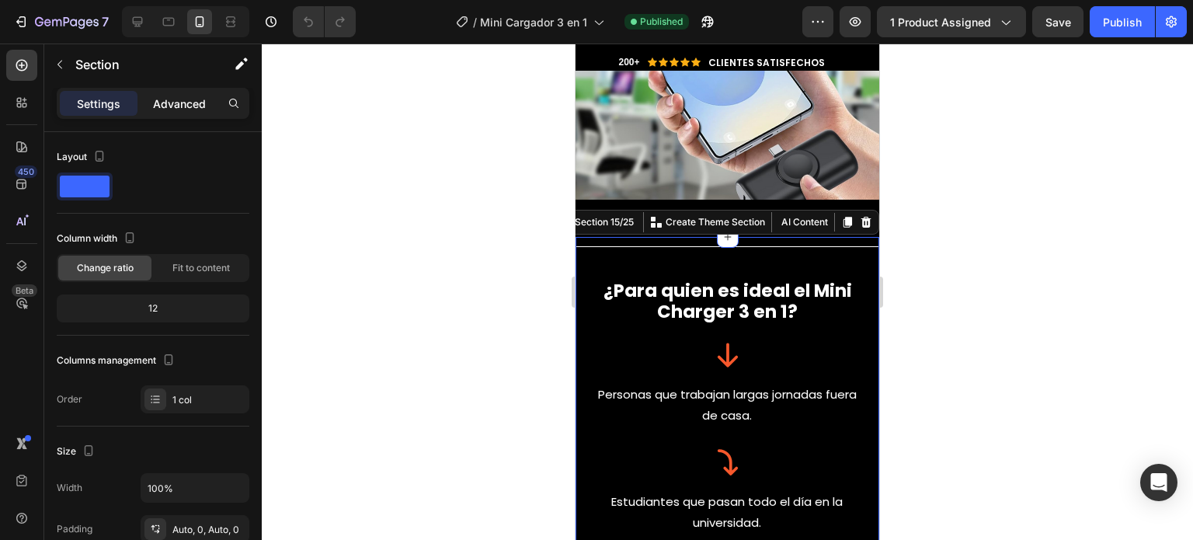
click at [189, 103] on p "Advanced" at bounding box center [179, 104] width 53 height 16
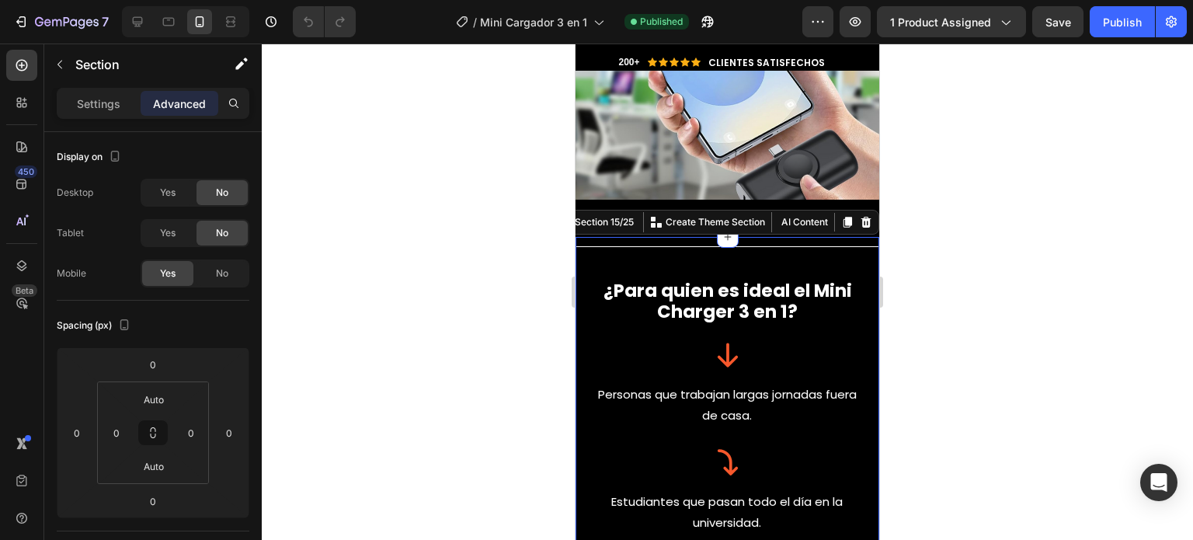
click at [732, 259] on div "Title Line ¿Para quien es ideal el Mini Charger 3 en 1? Heading Icon Personas q…" at bounding box center [728, 513] width 304 height 552
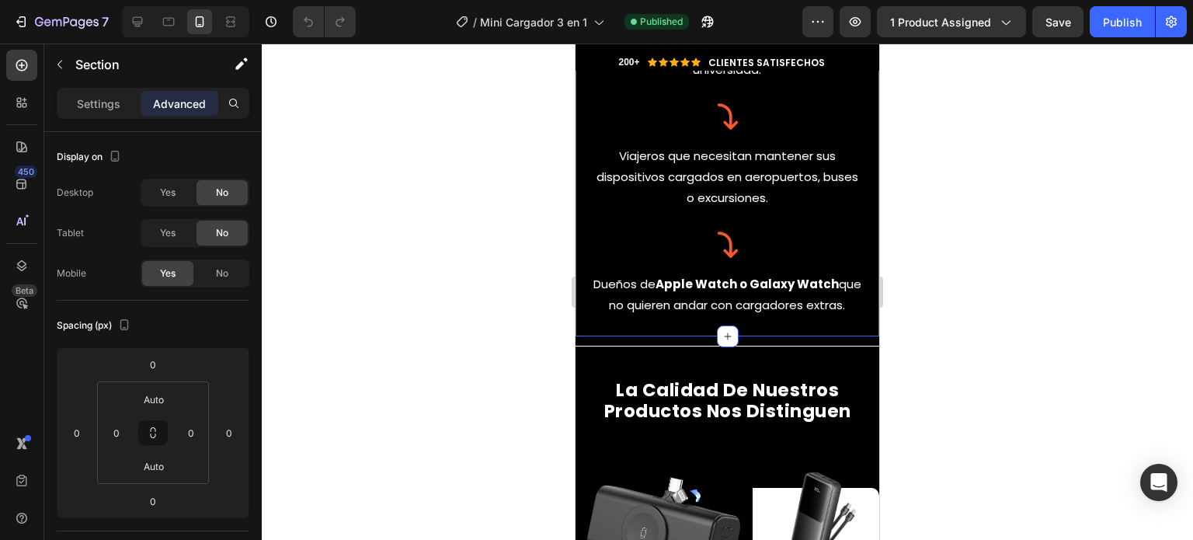
scroll to position [6941, 0]
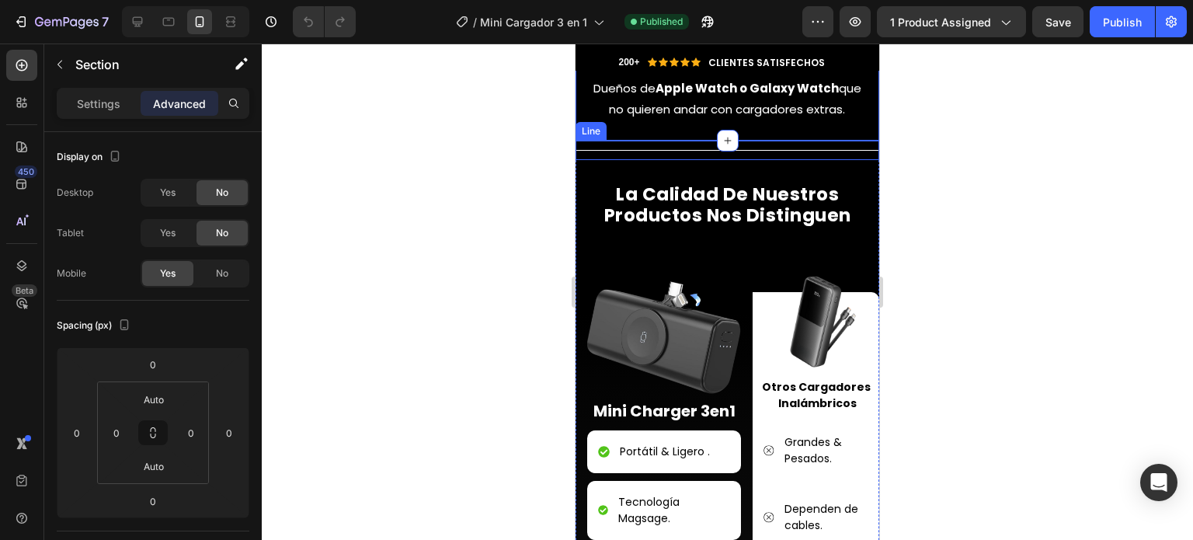
click at [643, 160] on div "Title Line" at bounding box center [728, 150] width 304 height 19
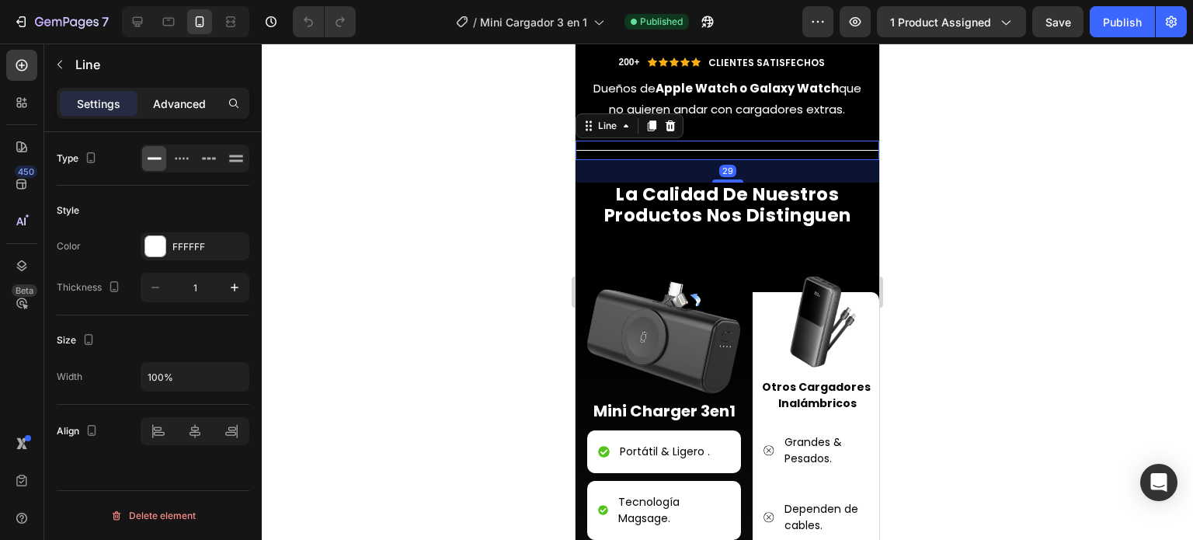
click at [176, 101] on p "Advanced" at bounding box center [179, 104] width 53 height 16
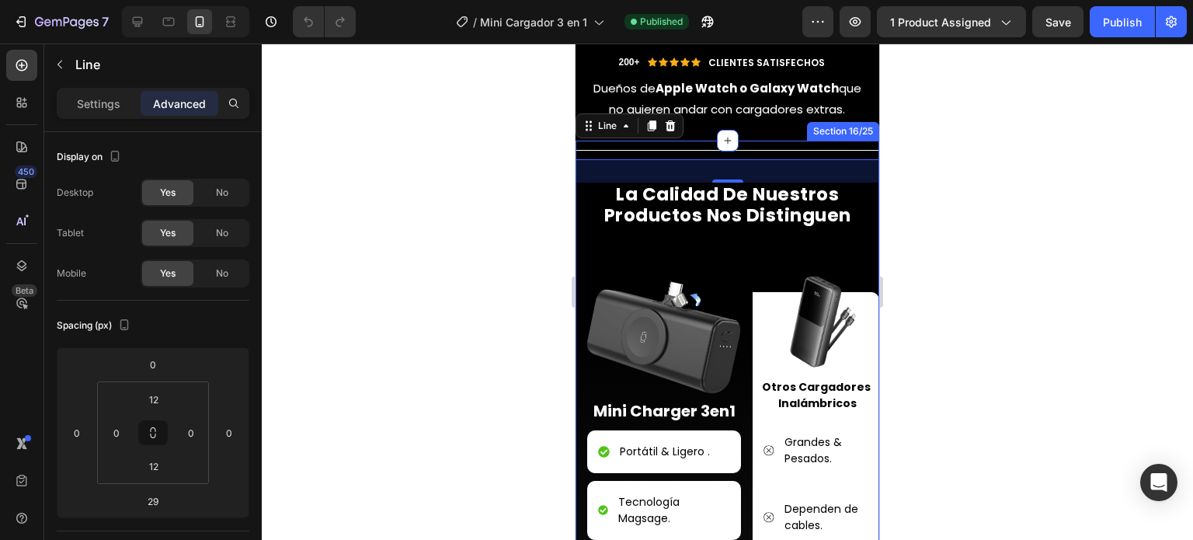
click at [581, 263] on div "Image Image Row Image Image Row Title Line la calidad de nuestros productos nos…" at bounding box center [728, 444] width 304 height 607
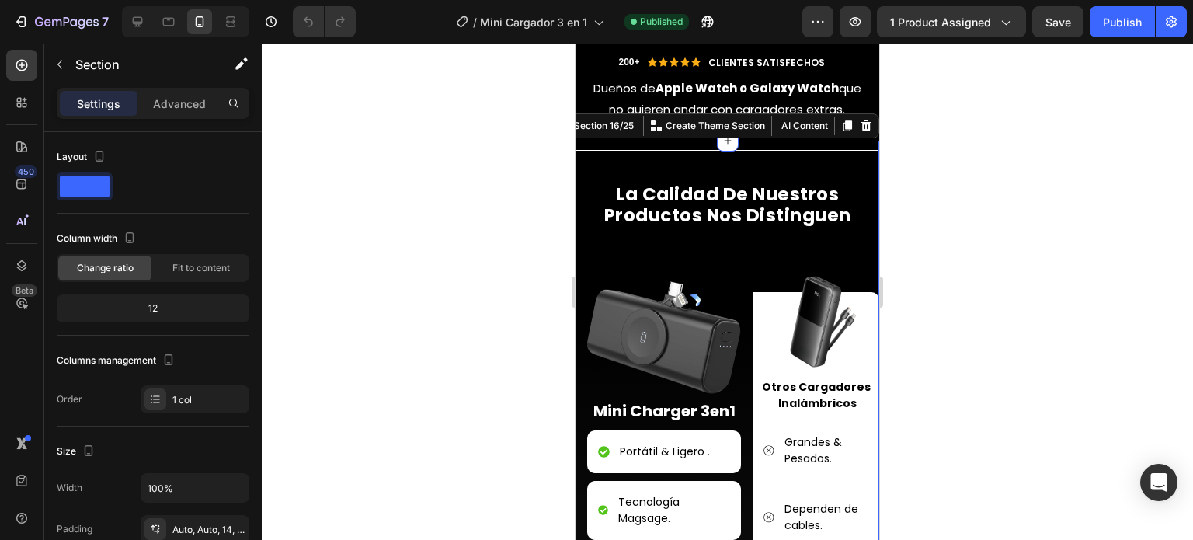
click at [604, 267] on div "Image Image Row Image Image Row Title Line la calidad de nuestros productos nos…" at bounding box center [728, 444] width 304 height 607
click at [186, 104] on p "Advanced" at bounding box center [179, 104] width 53 height 16
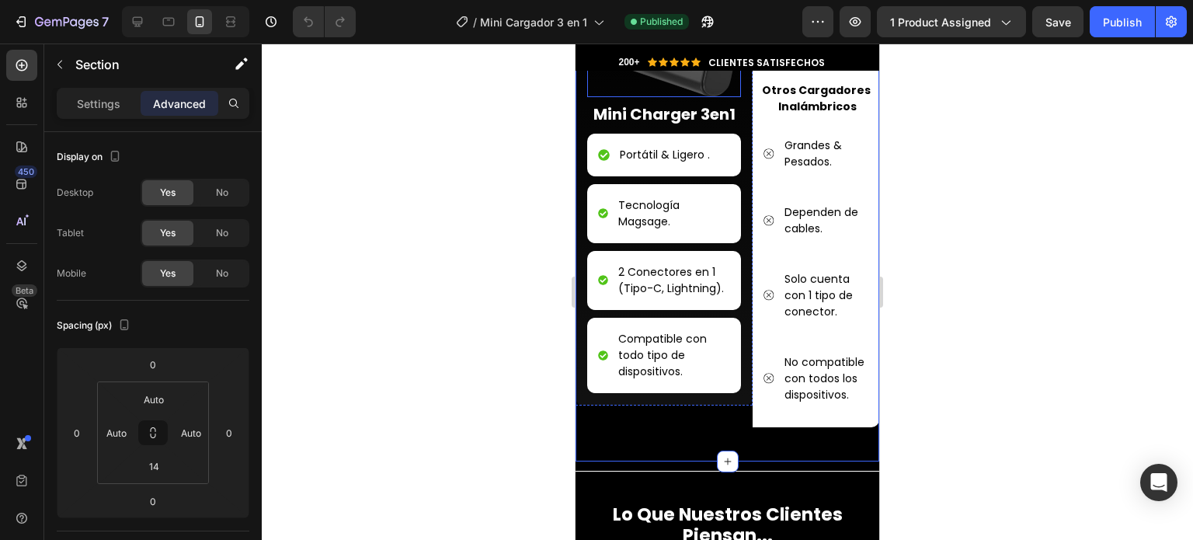
scroll to position [7497, 0]
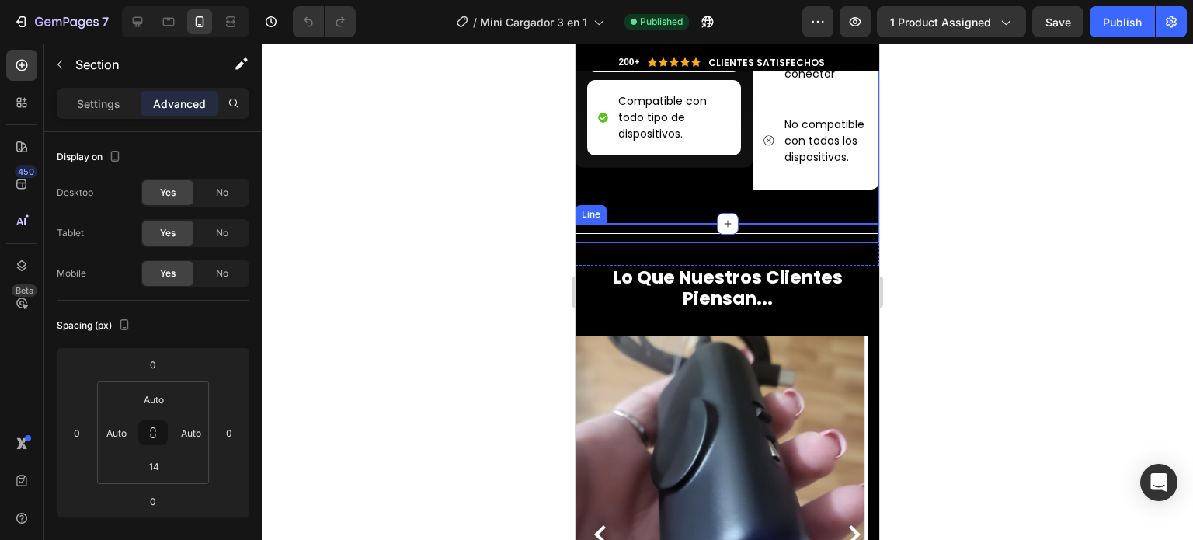
click at [588, 259] on div "Title Line" at bounding box center [728, 245] width 304 height 42
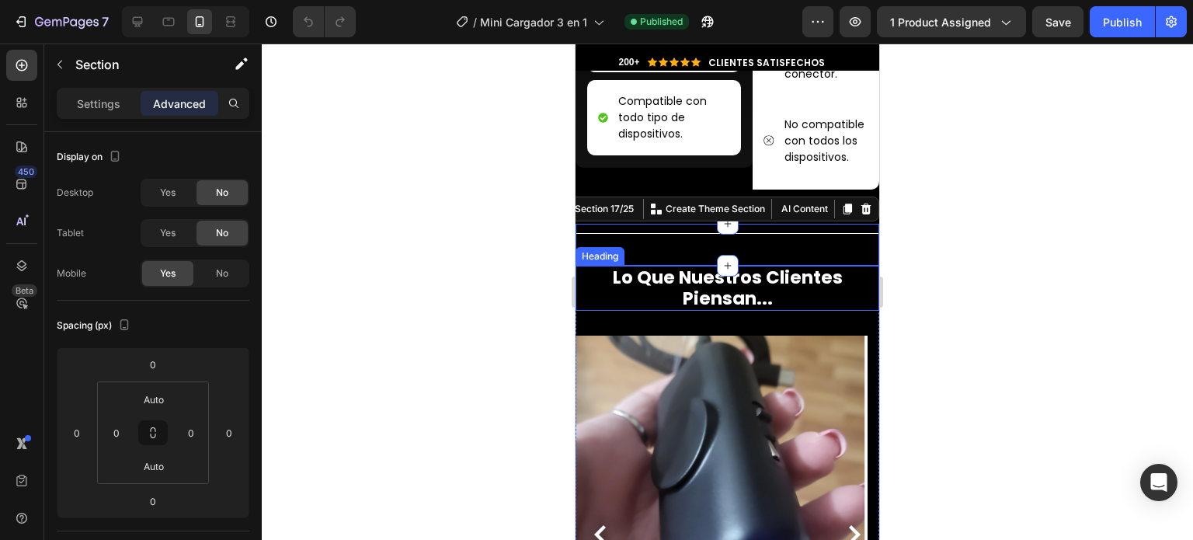
click at [587, 284] on h2 "Lo Que Nuestros Clientes Piensan..." at bounding box center [727, 288] width 288 height 45
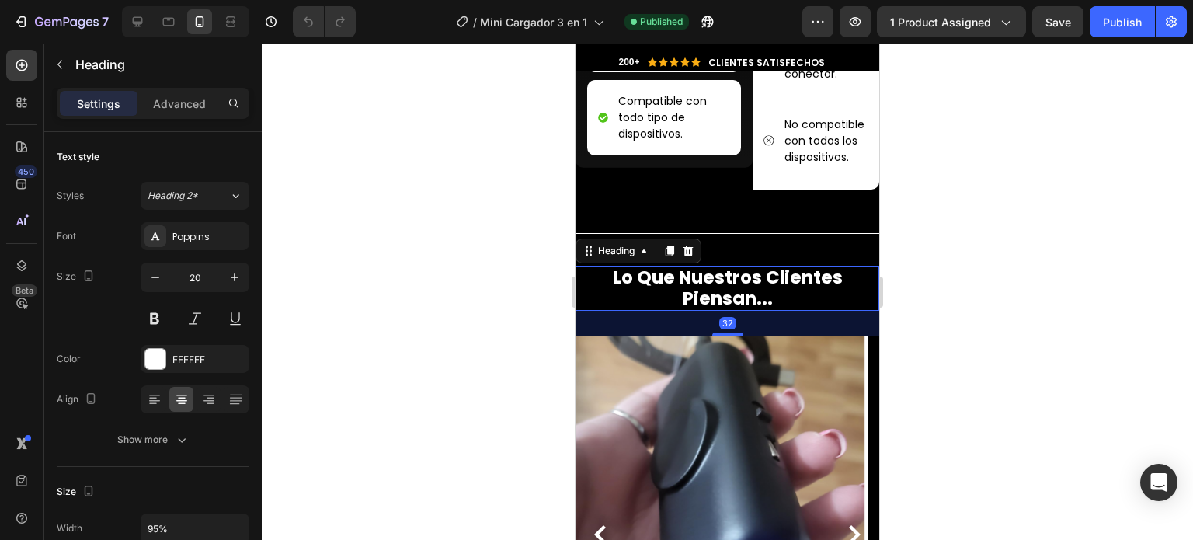
click at [587, 336] on div "32" at bounding box center [728, 323] width 304 height 25
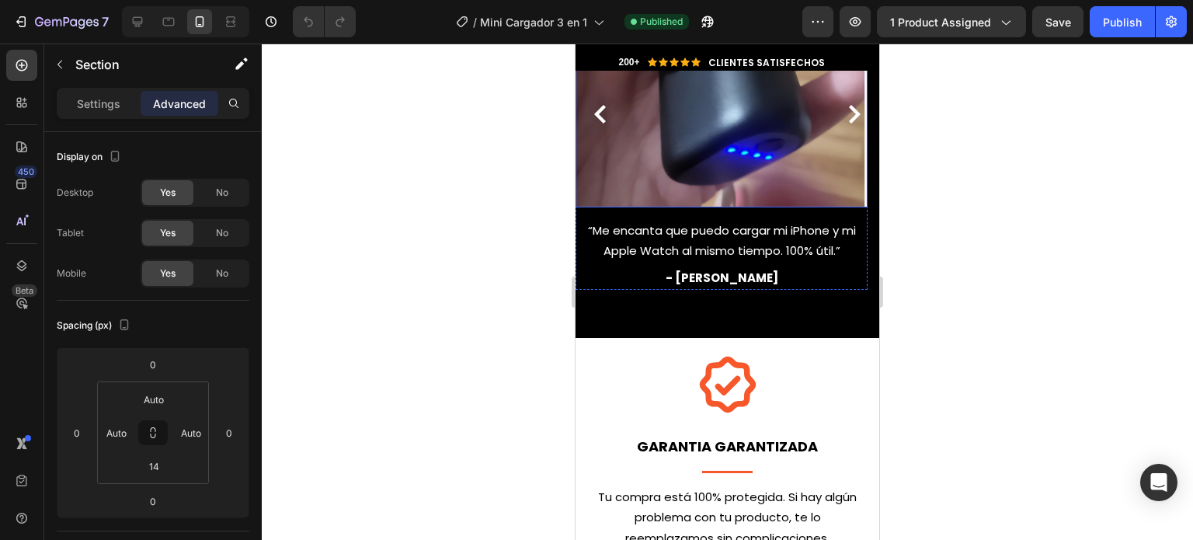
scroll to position [8059, 0]
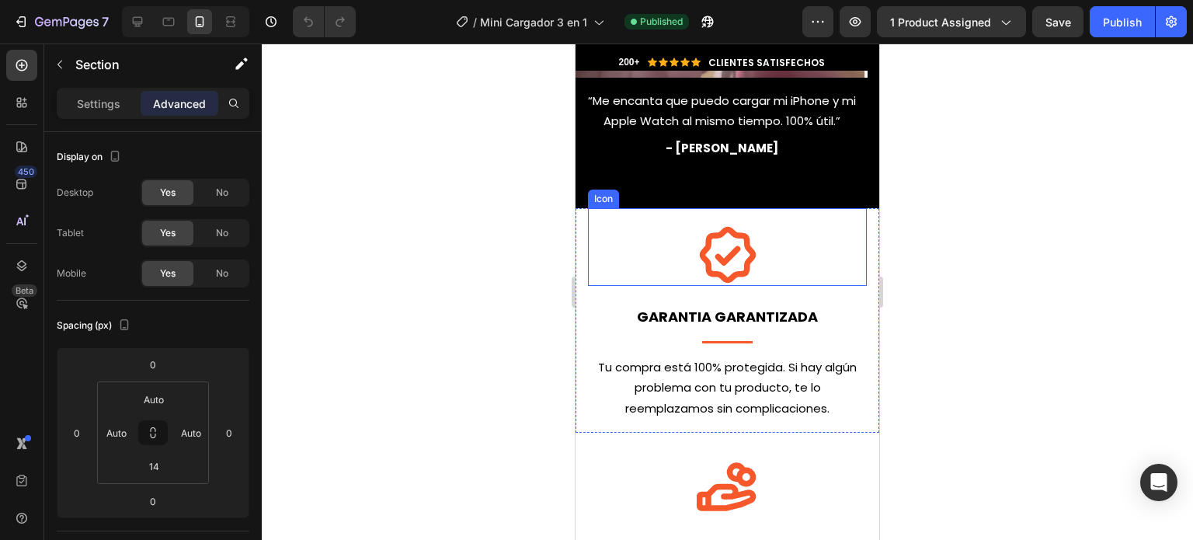
click at [608, 265] on div "Icon" at bounding box center [727, 247] width 279 height 78
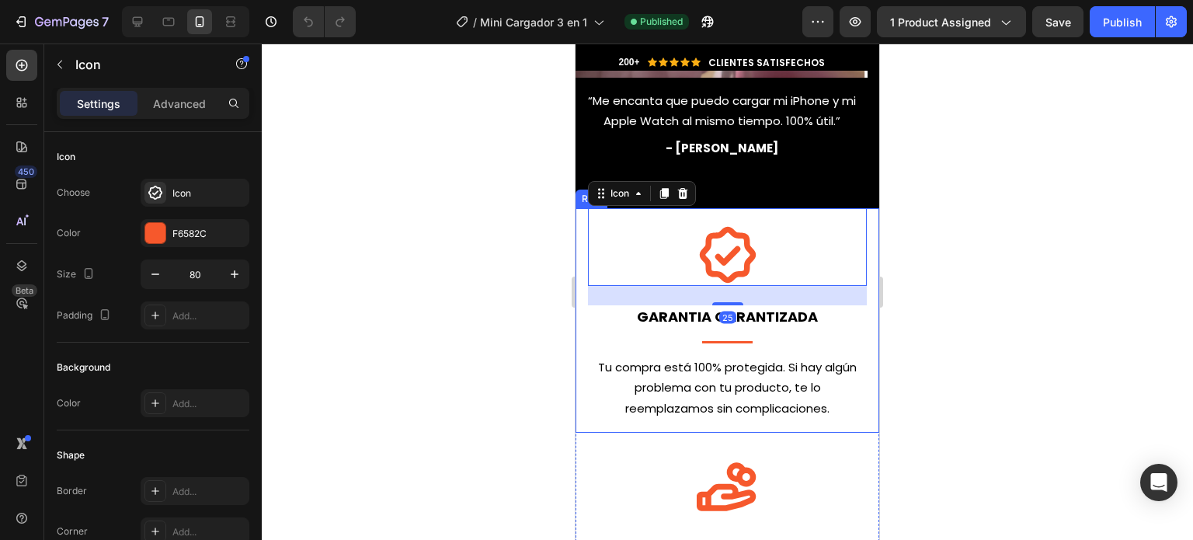
click at [581, 245] on div "Icon 25 Icon GARANTIA GARANTIZADA Text block Title Line Tu compra está 100% pro…" at bounding box center [728, 320] width 304 height 224
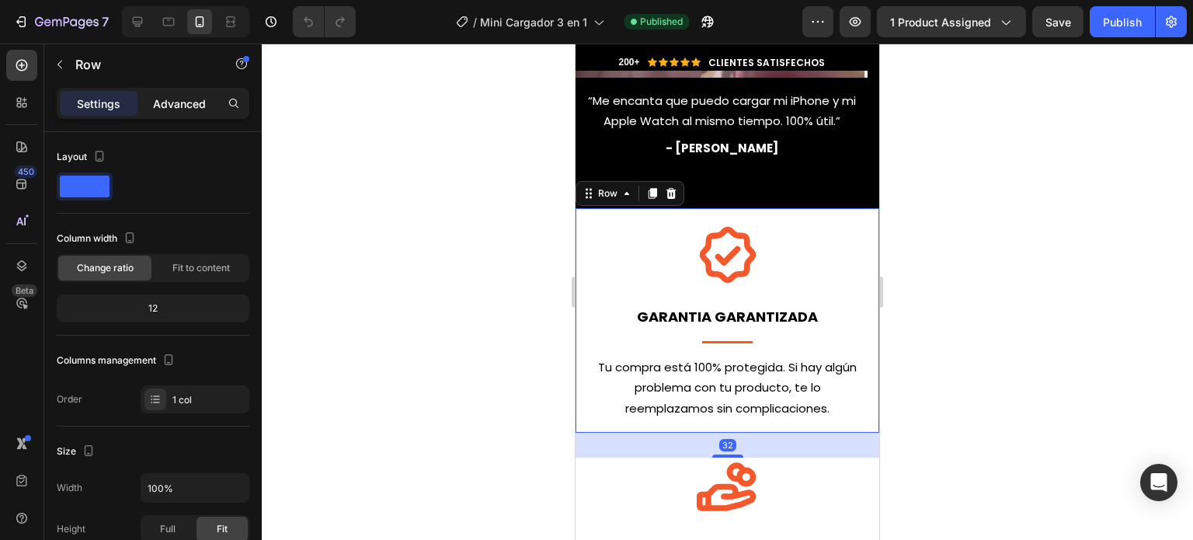
click at [213, 98] on div "Advanced" at bounding box center [180, 103] width 78 height 25
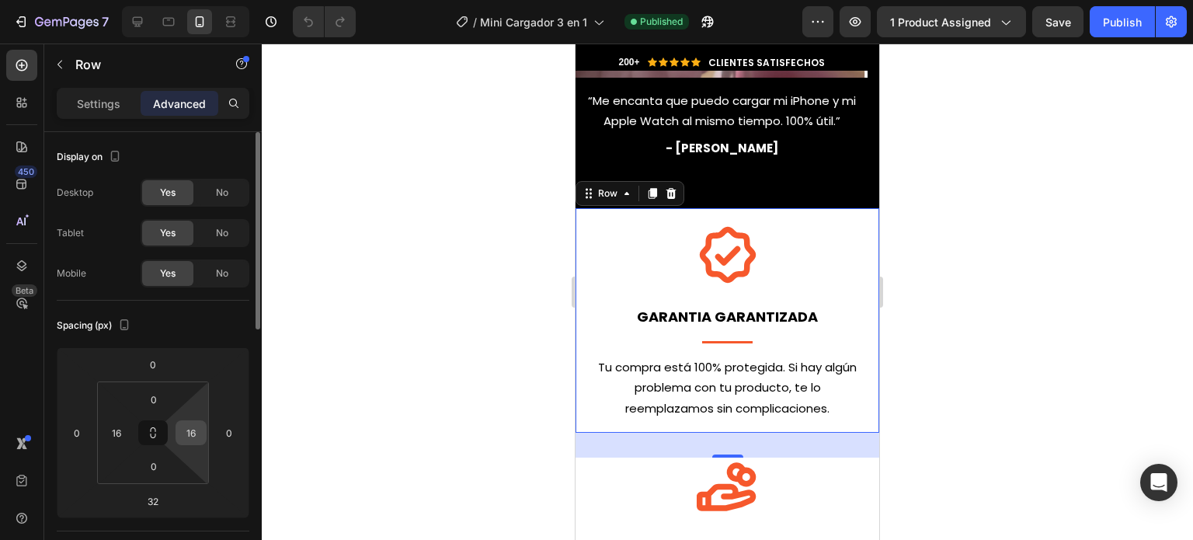
click at [196, 432] on input "16" at bounding box center [190, 432] width 23 height 23
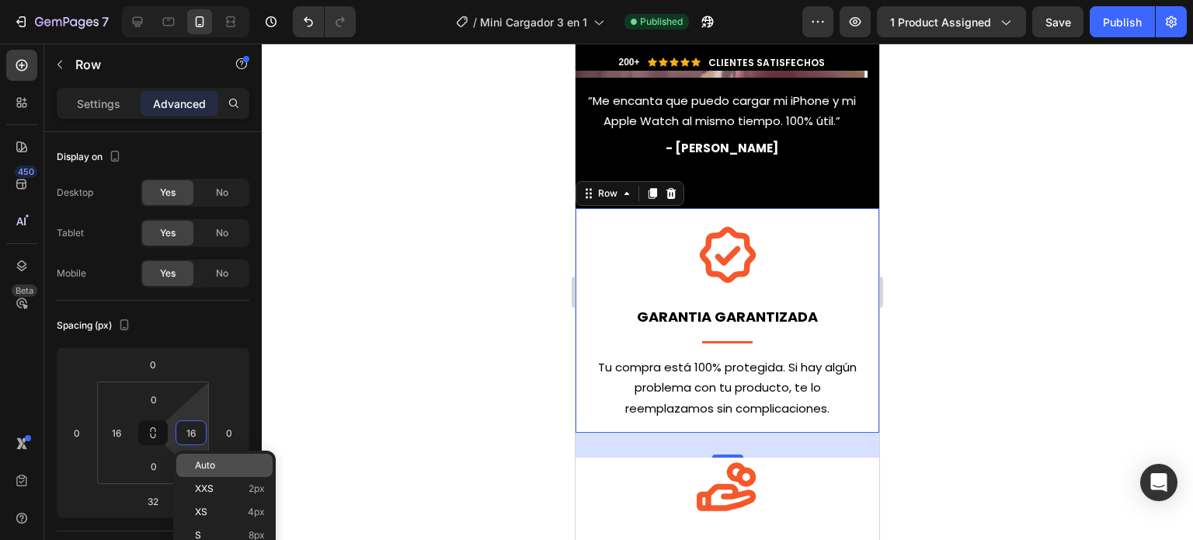
click at [217, 460] on p "Auto" at bounding box center [230, 465] width 70 height 11
type input "Auto"
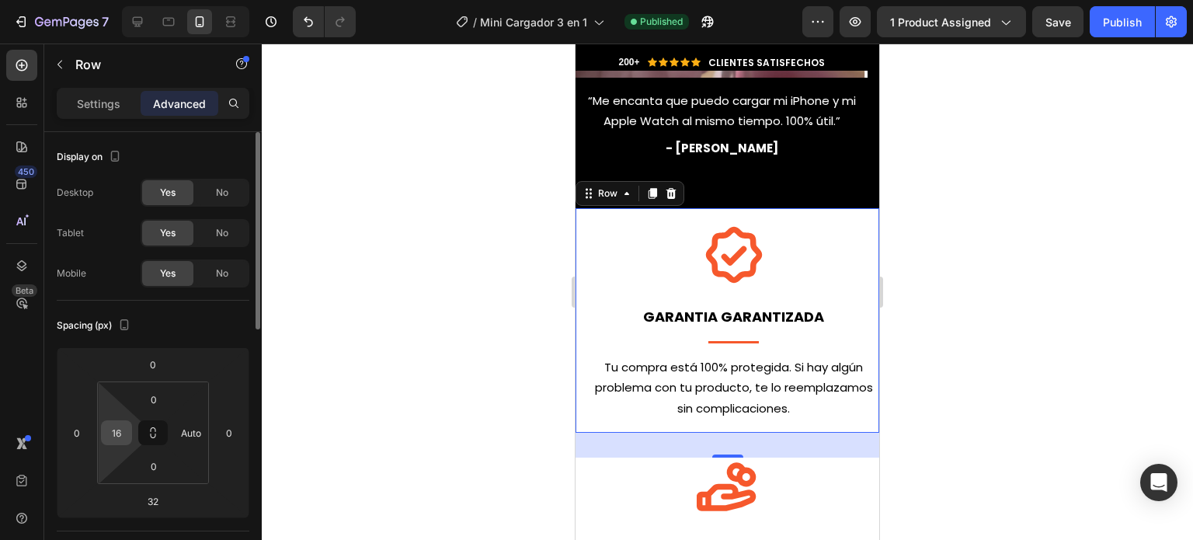
click at [113, 433] on input "16" at bounding box center [116, 432] width 23 height 23
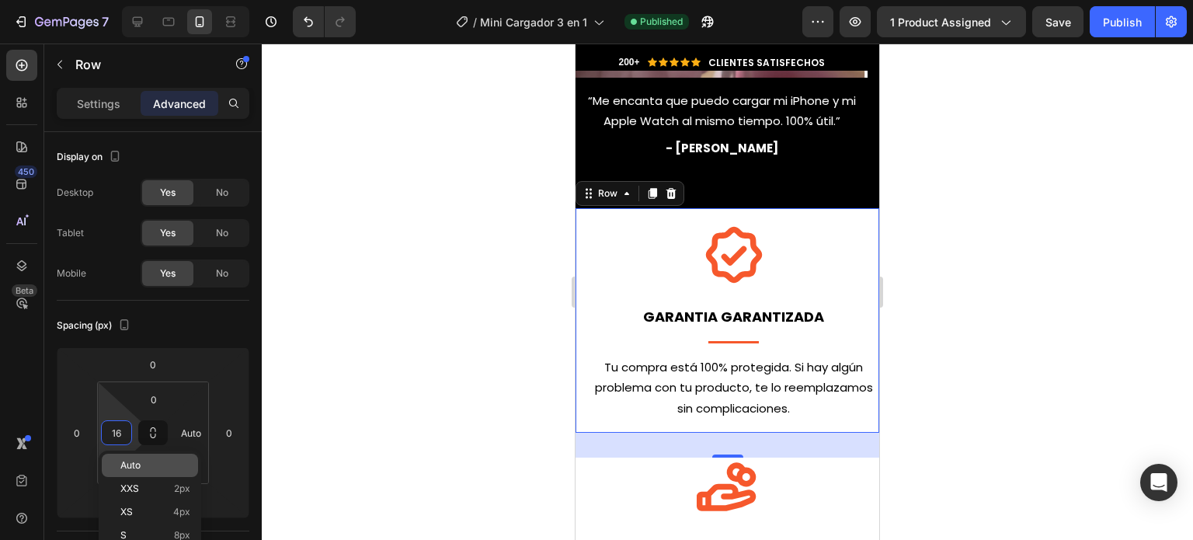
click at [139, 458] on div "Auto" at bounding box center [150, 465] width 96 height 23
type input "Auto"
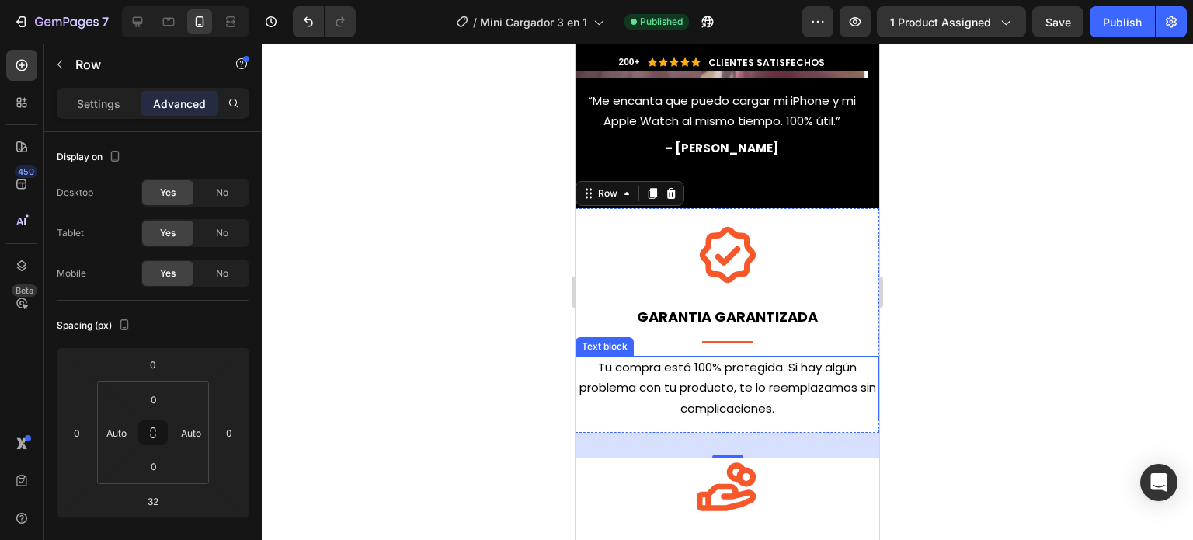
scroll to position [8310, 0]
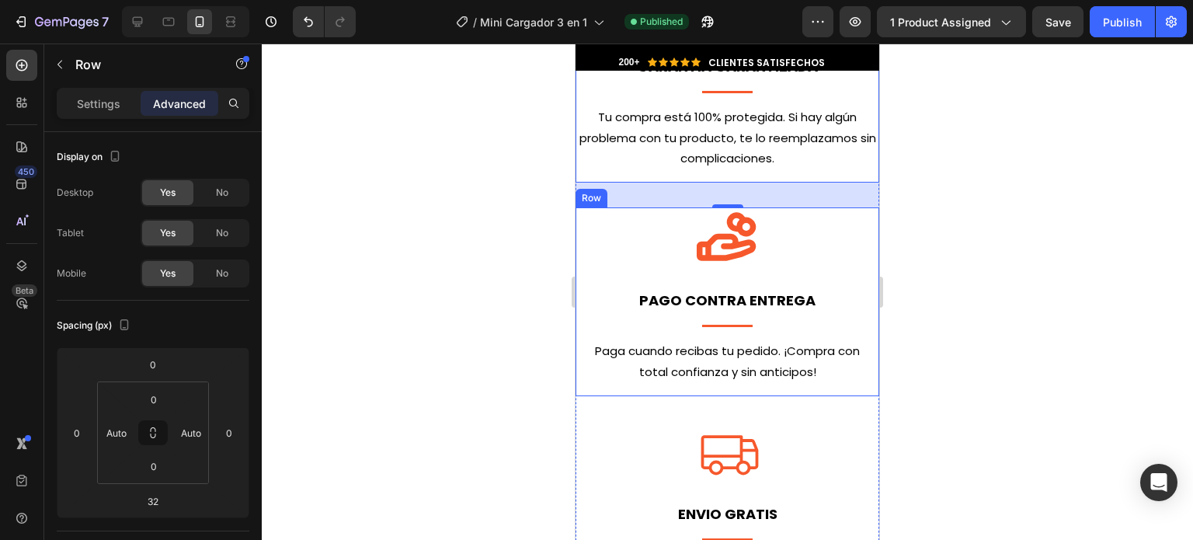
click at [579, 238] on div "Icon Icon PAGO CONTRA ENTREGA Text block Title Line Paga cuando recibas tu pedi…" at bounding box center [728, 301] width 304 height 189
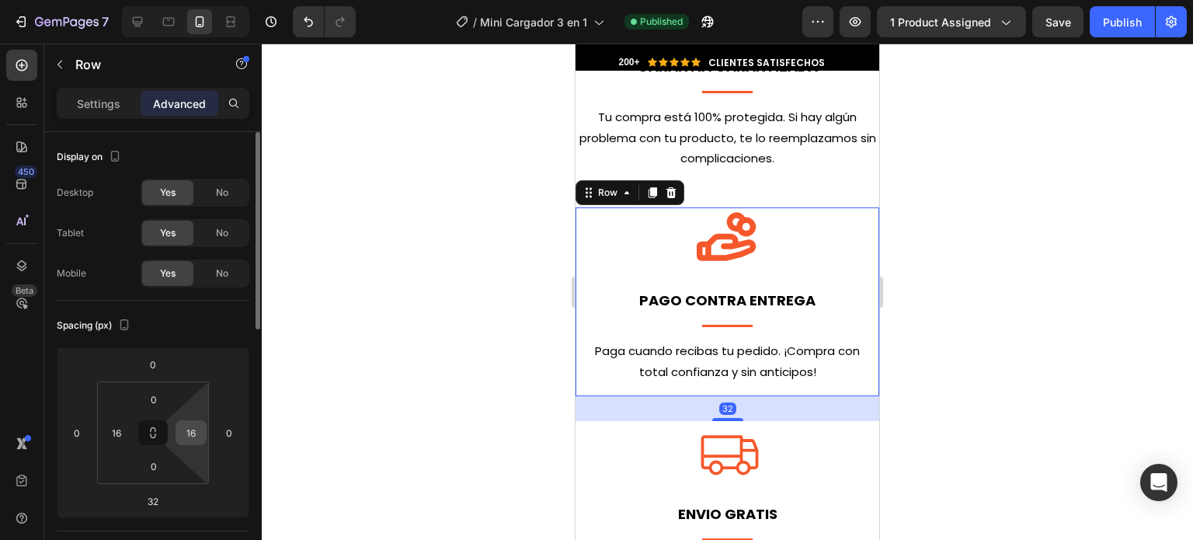
click at [183, 437] on input "16" at bounding box center [190, 432] width 23 height 23
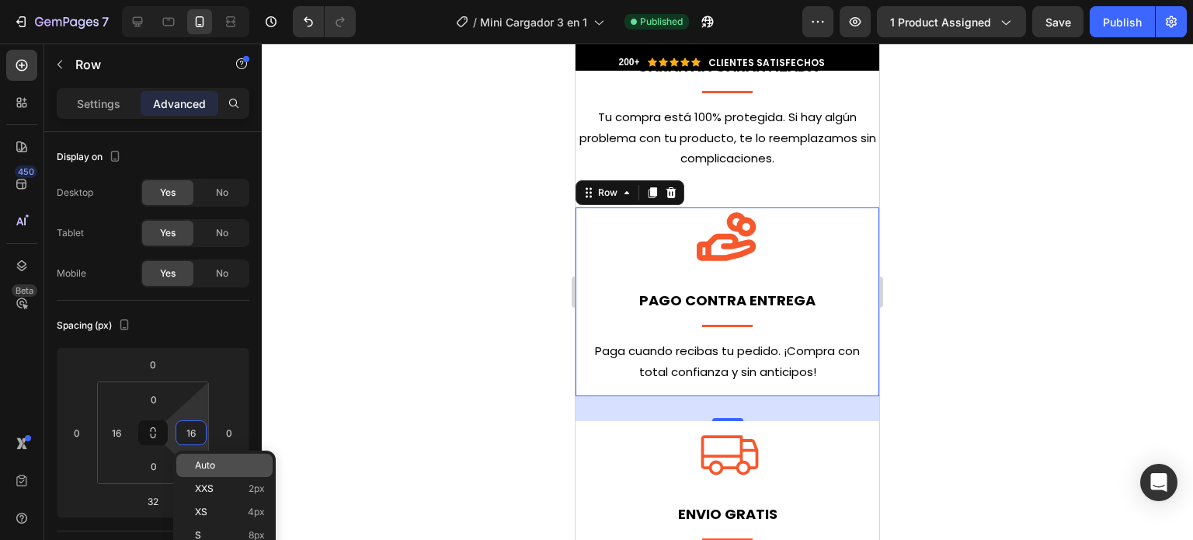
click at [219, 464] on p "Auto" at bounding box center [230, 465] width 70 height 11
type input "Auto"
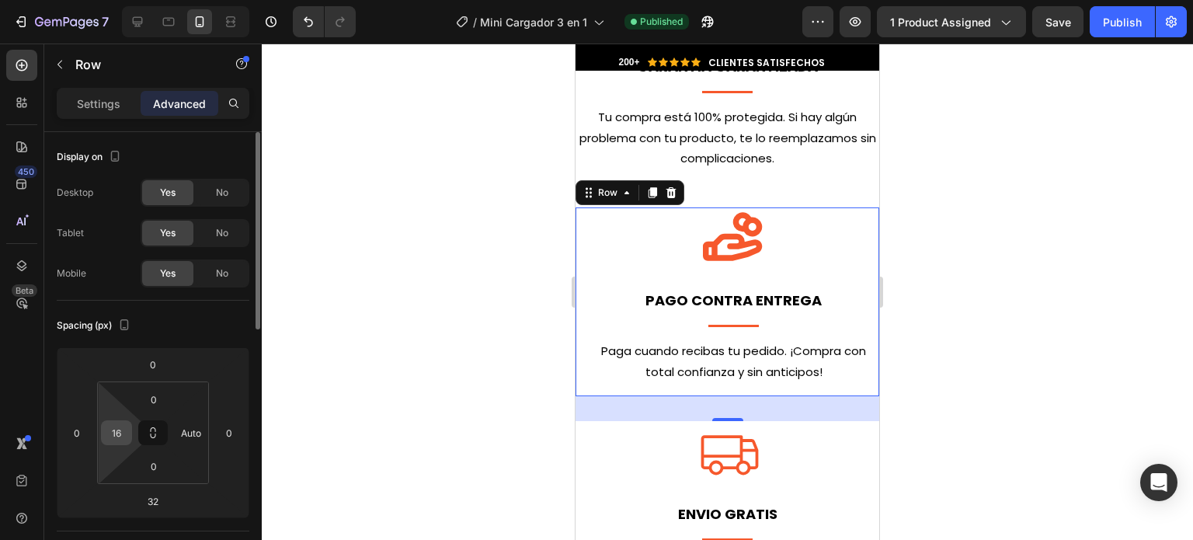
click at [112, 428] on input "16" at bounding box center [116, 432] width 23 height 23
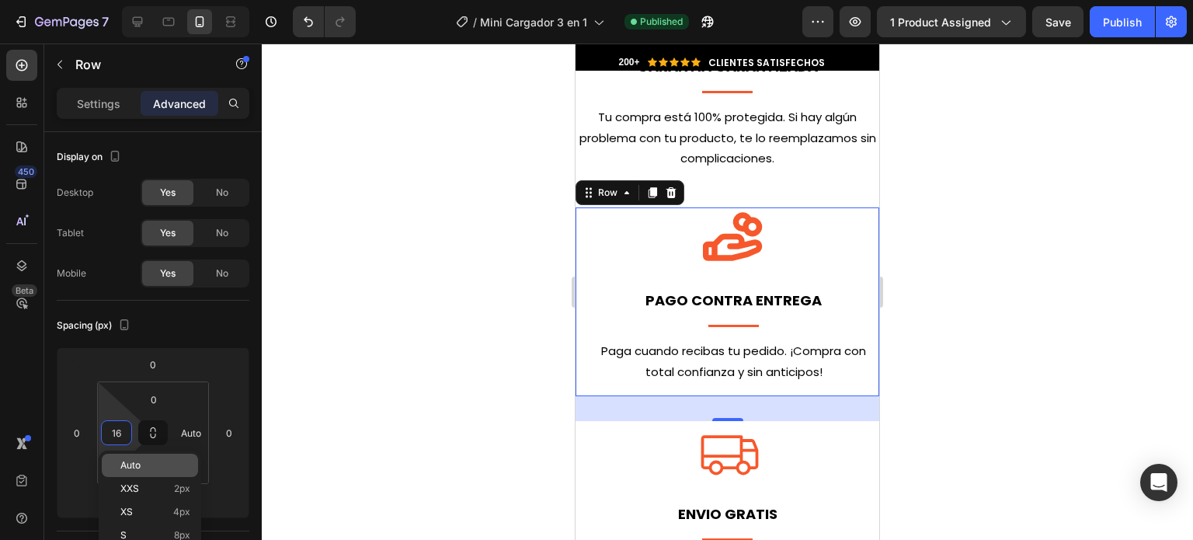
click at [139, 462] on span "Auto" at bounding box center [130, 465] width 20 height 11
type input "Auto"
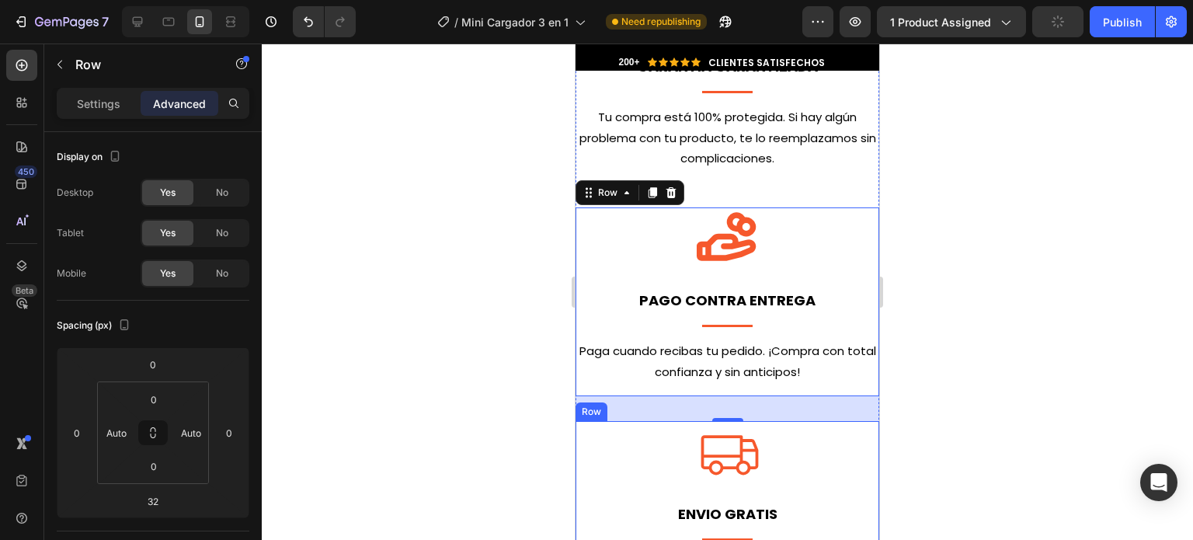
click at [581, 442] on div "Icon Icon ENVIO GRATIS Text block Title Line Recibe tu kit en la puerta de tu c…" at bounding box center [728, 515] width 304 height 189
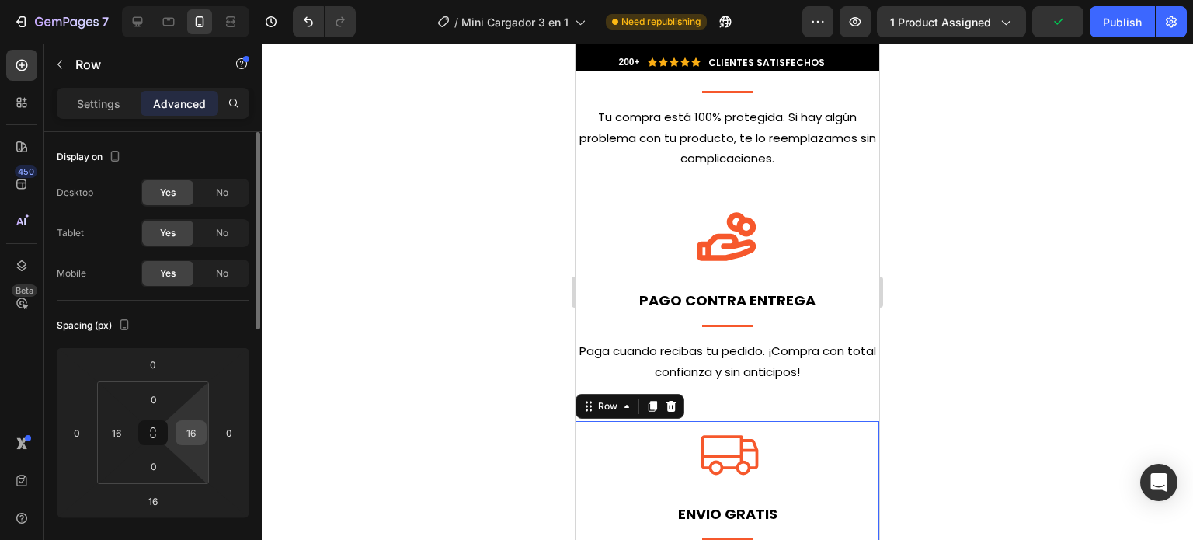
click at [193, 430] on input "16" at bounding box center [190, 432] width 23 height 23
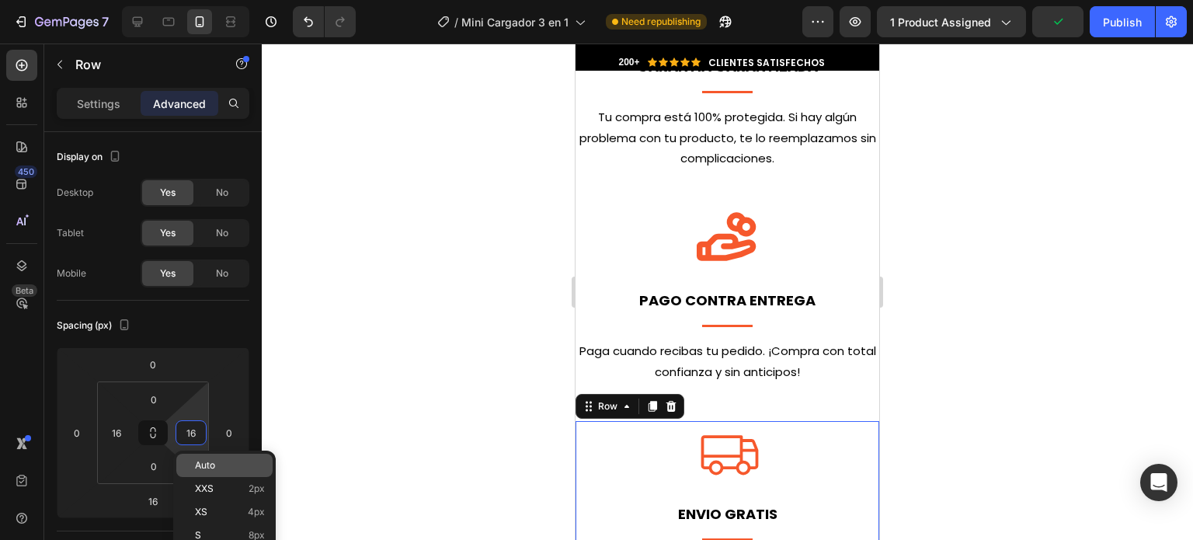
click at [205, 459] on div "Auto" at bounding box center [224, 465] width 96 height 23
type input "Auto"
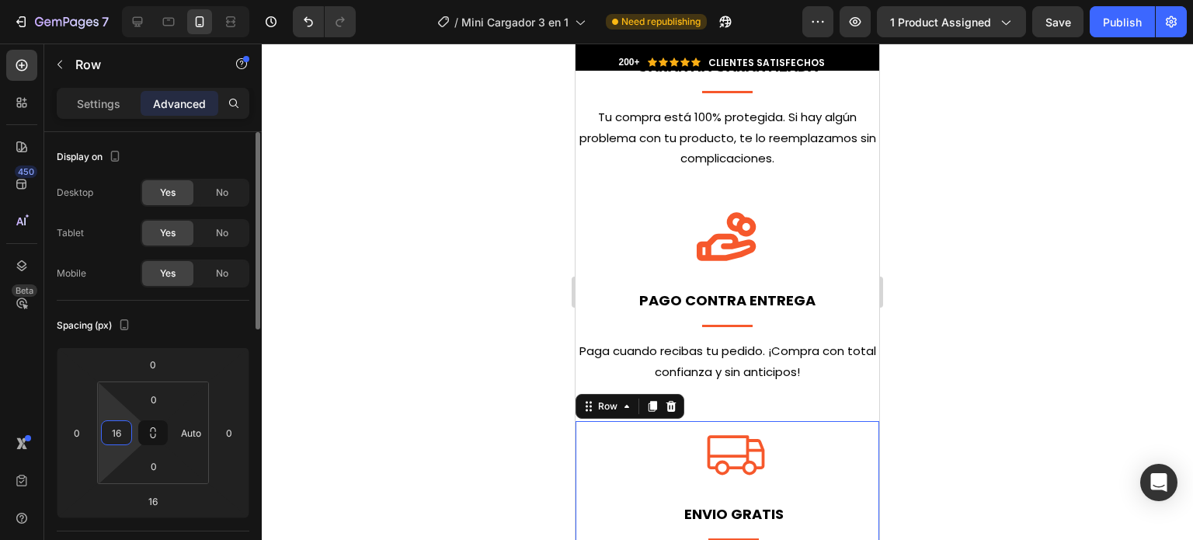
click at [118, 429] on input "16" at bounding box center [116, 432] width 23 height 23
click at [142, 466] on p "Auto" at bounding box center [155, 465] width 70 height 11
type input "Auto"
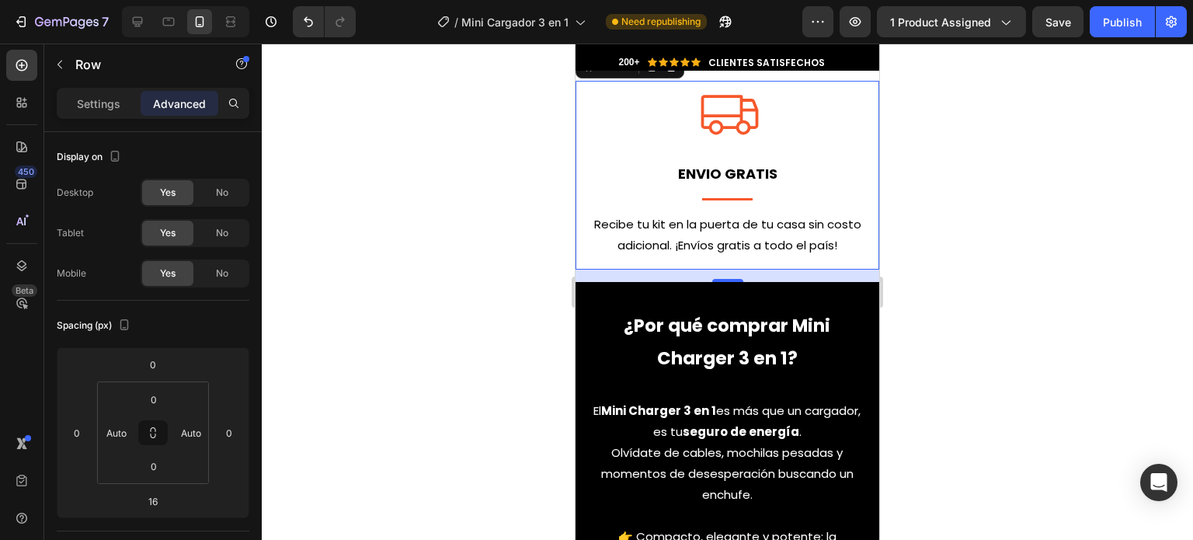
scroll to position [8650, 0]
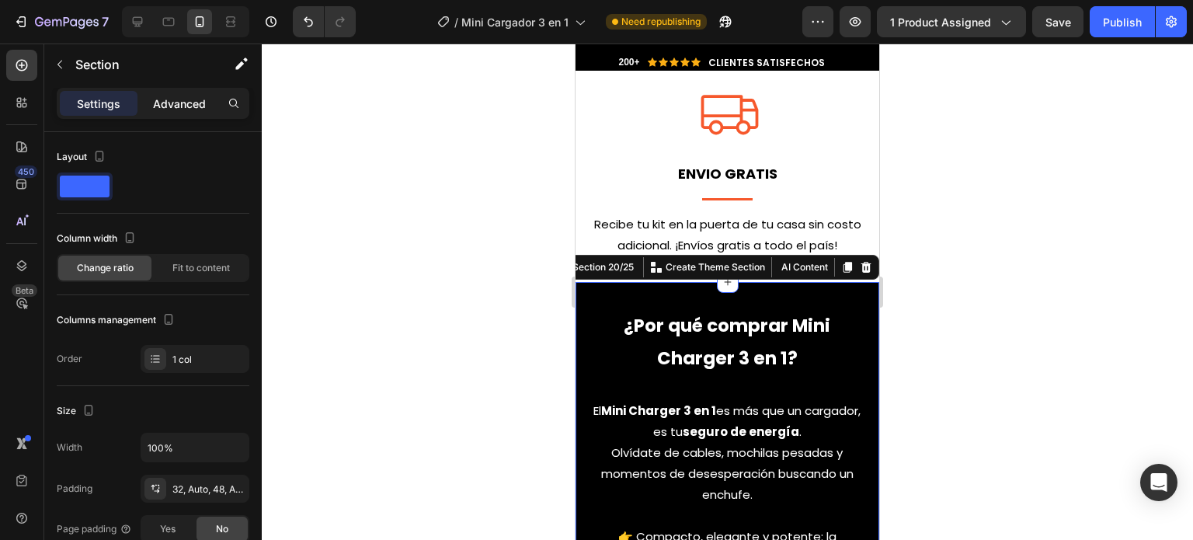
click at [193, 108] on p "Advanced" at bounding box center [179, 104] width 53 height 16
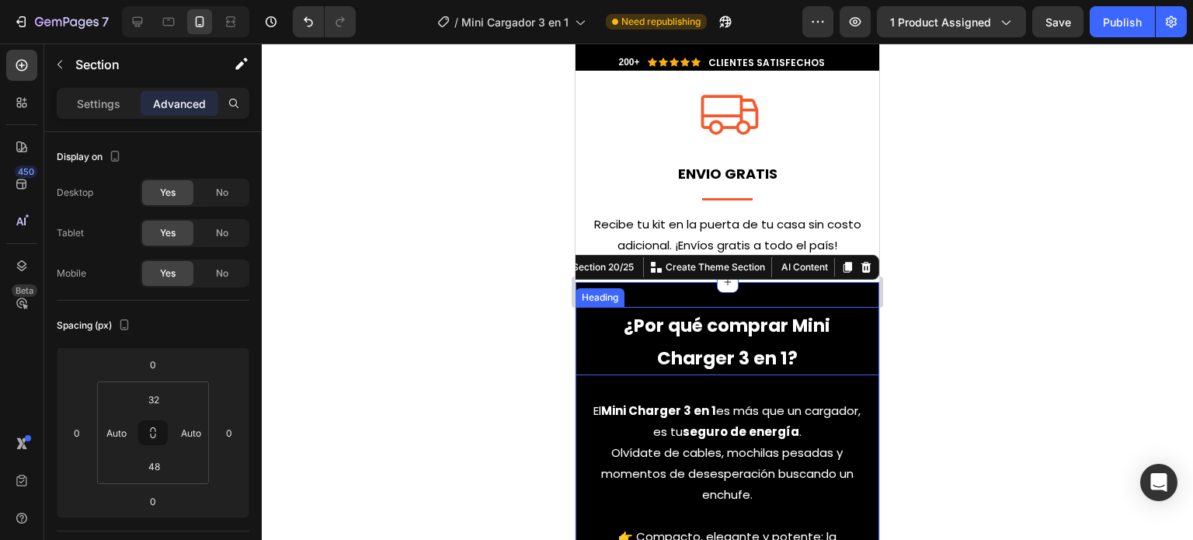
click at [610, 355] on h2 "¿Por qué comprar Mini Charger 3 en 1?" at bounding box center [727, 341] width 273 height 68
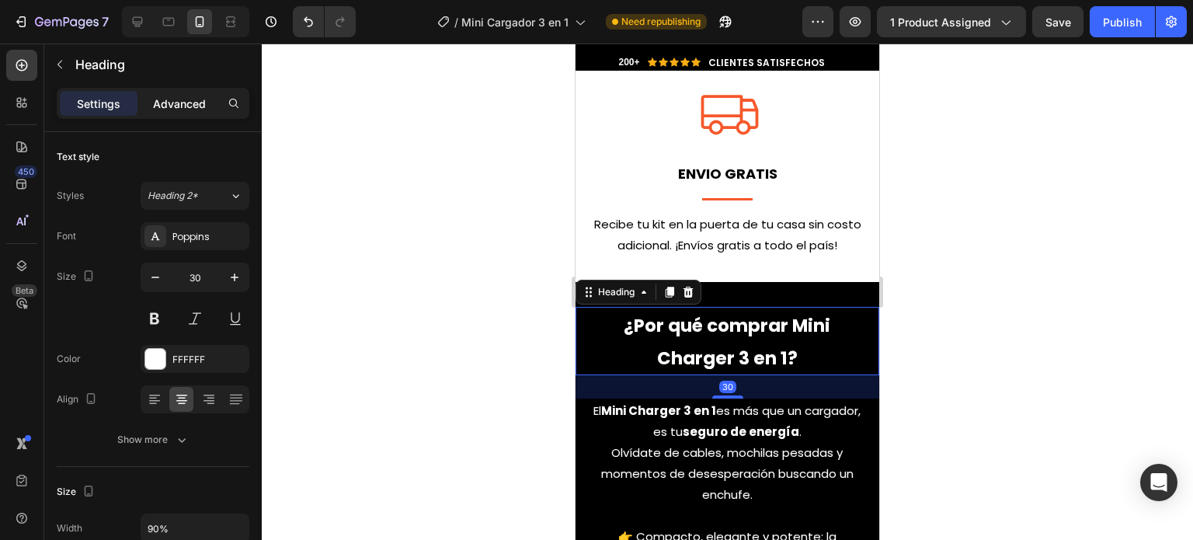
click at [162, 100] on p "Advanced" at bounding box center [179, 104] width 53 height 16
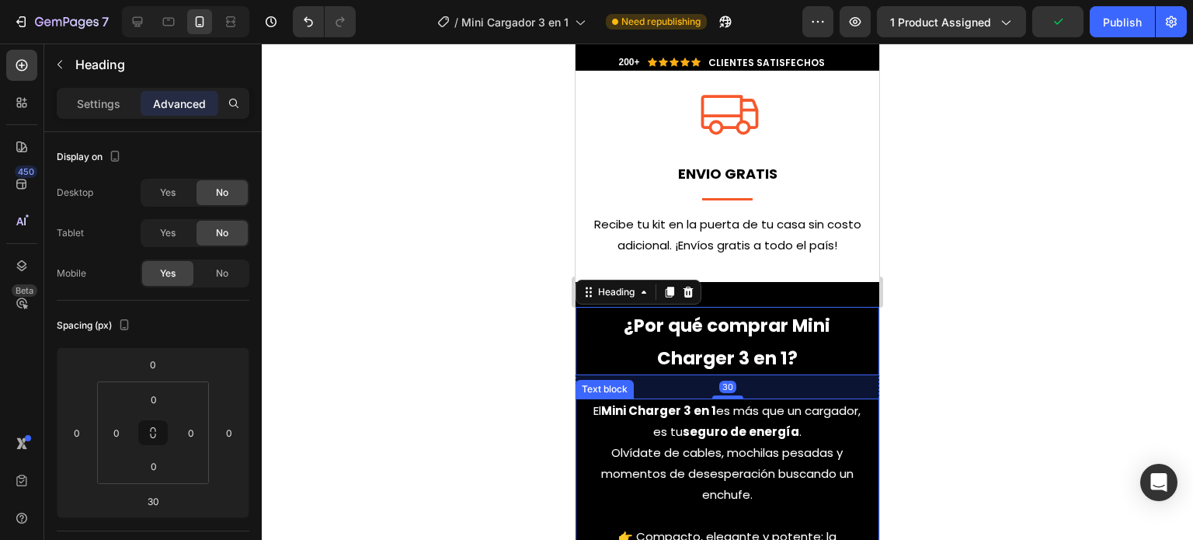
click at [684, 405] on strong "Mini Charger 3 en 1" at bounding box center [658, 410] width 115 height 16
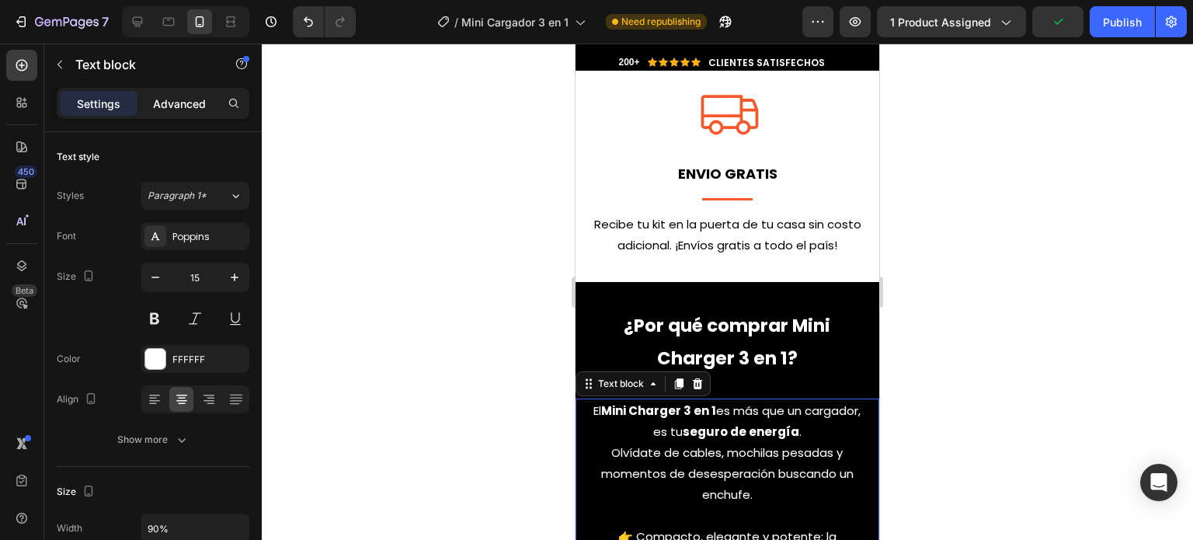
click at [172, 113] on div "Advanced" at bounding box center [180, 103] width 78 height 25
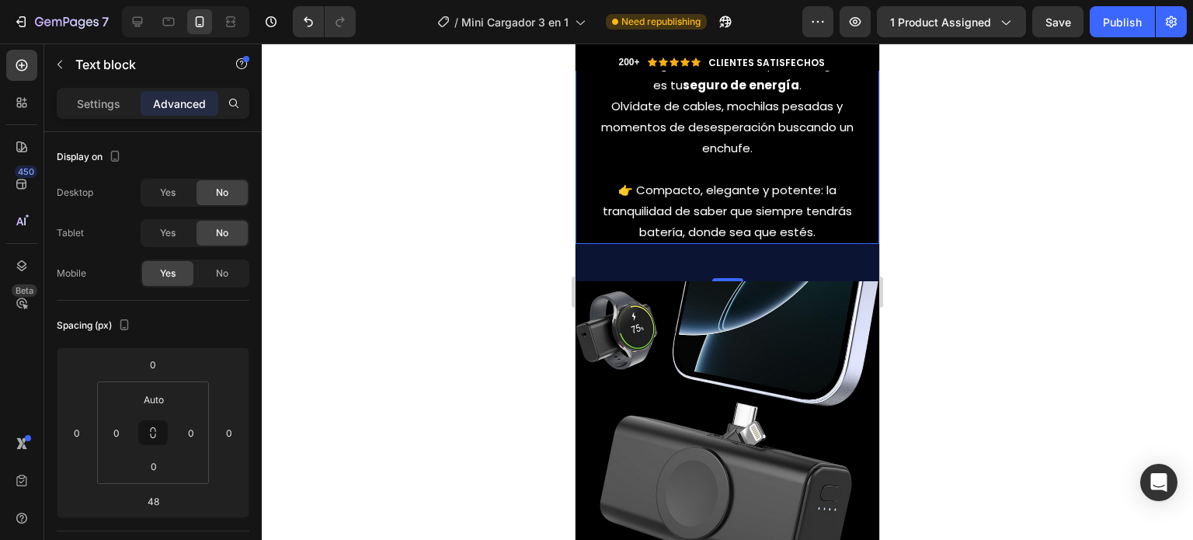
scroll to position [9103, 0]
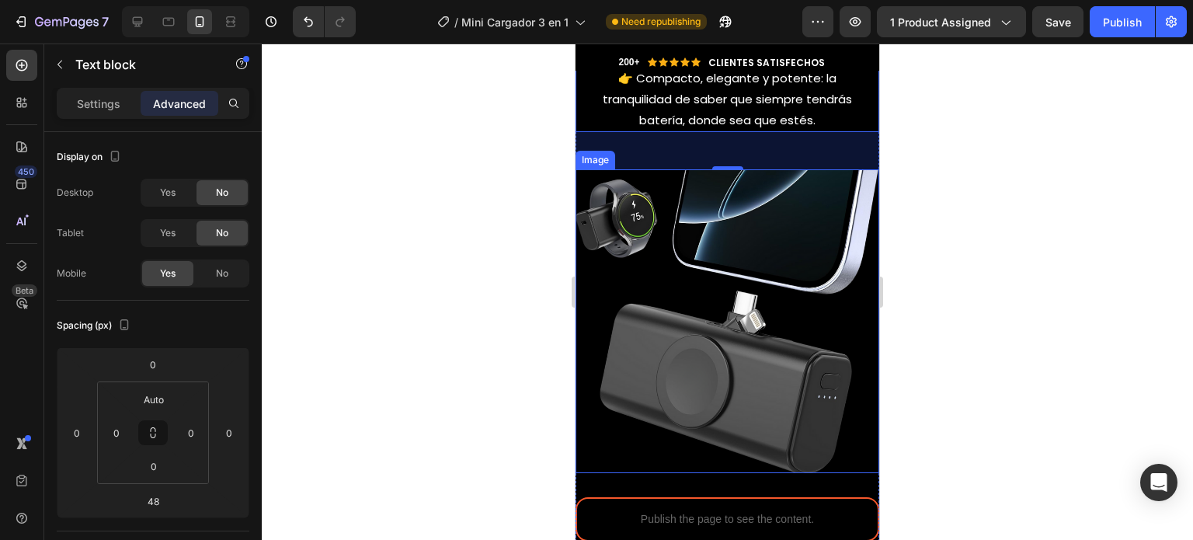
click at [625, 316] on img at bounding box center [728, 321] width 304 height 304
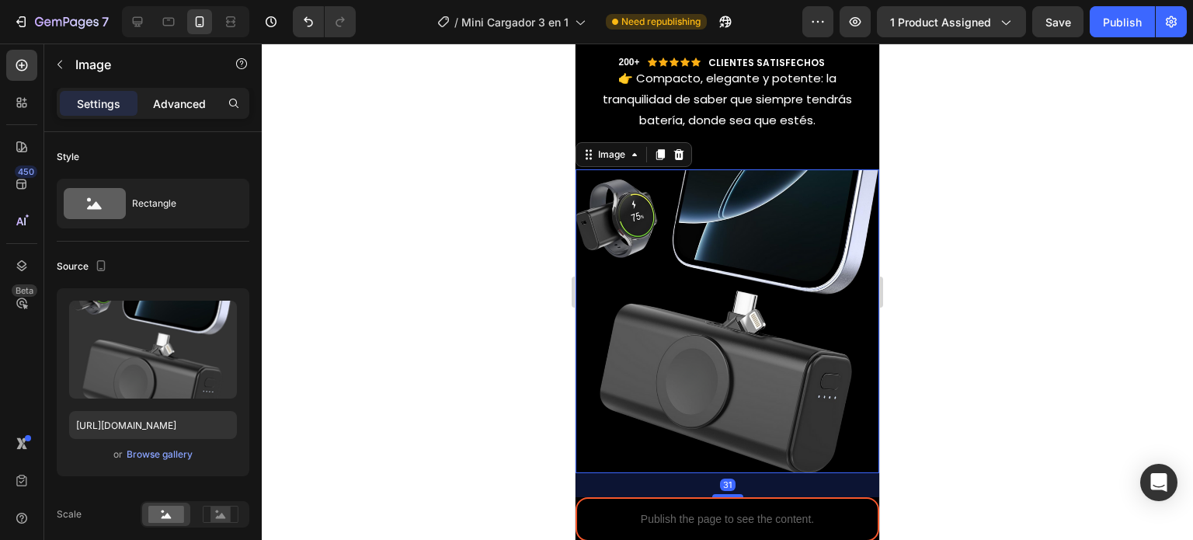
click at [168, 93] on div "Advanced" at bounding box center [180, 103] width 78 height 25
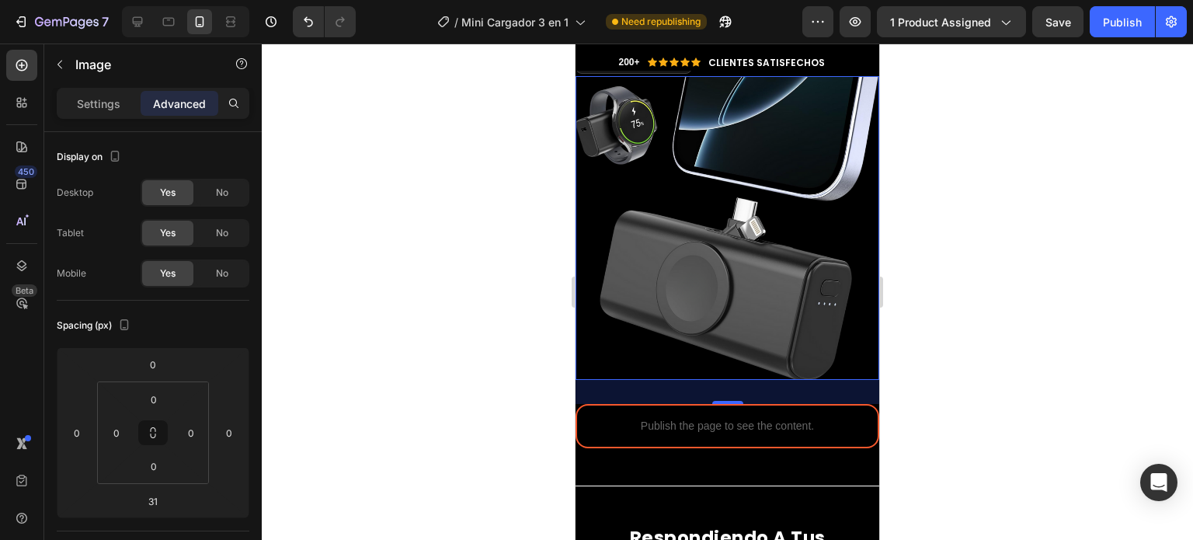
scroll to position [9401, 0]
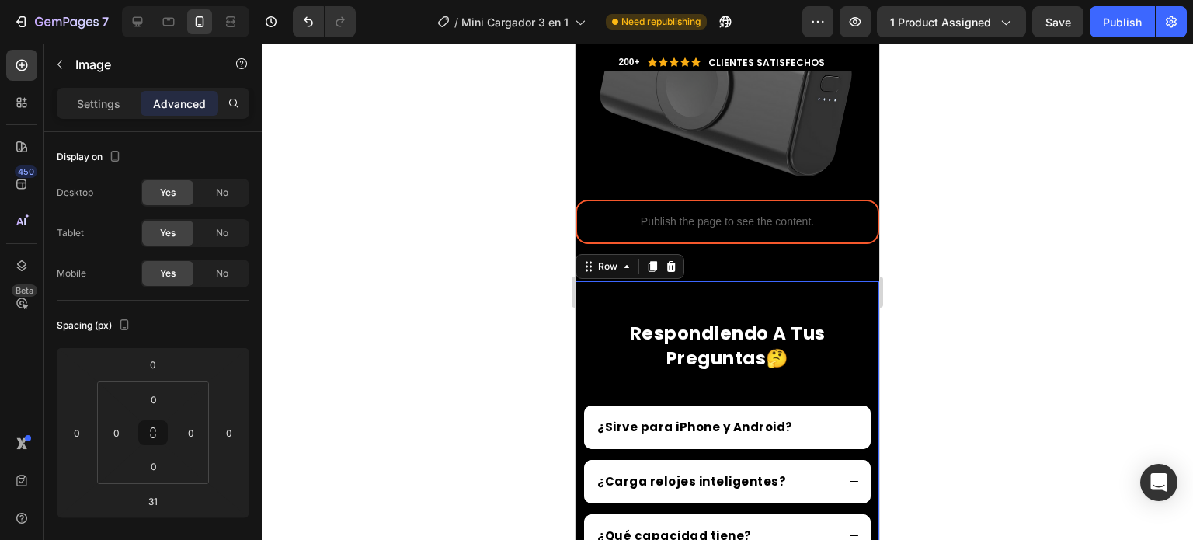
click at [580, 281] on div "respondiendo a tus preguntas🤔 Heading Title Line respondiendo a tus preguntas🤔 …" at bounding box center [728, 339] width 304 height 117
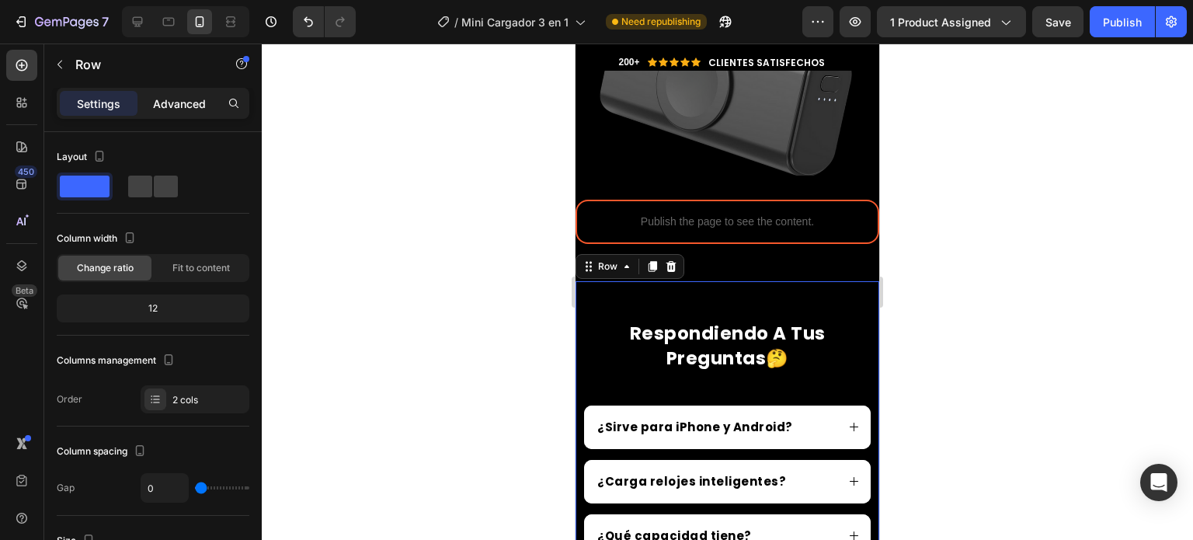
click at [174, 101] on p "Advanced" at bounding box center [179, 104] width 53 height 16
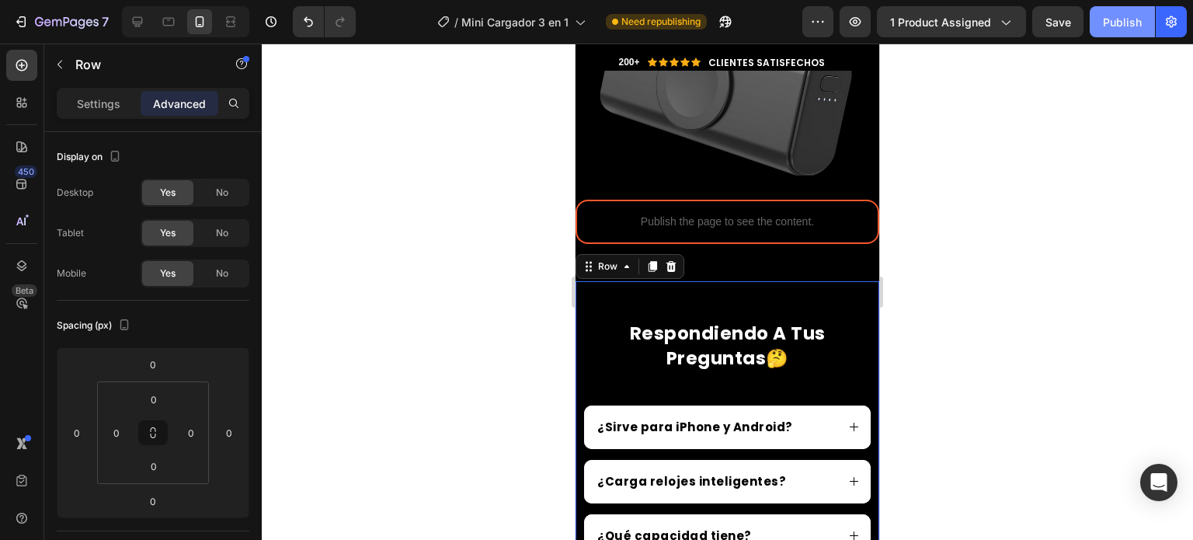
click at [1112, 9] on button "Publish" at bounding box center [1122, 21] width 65 height 31
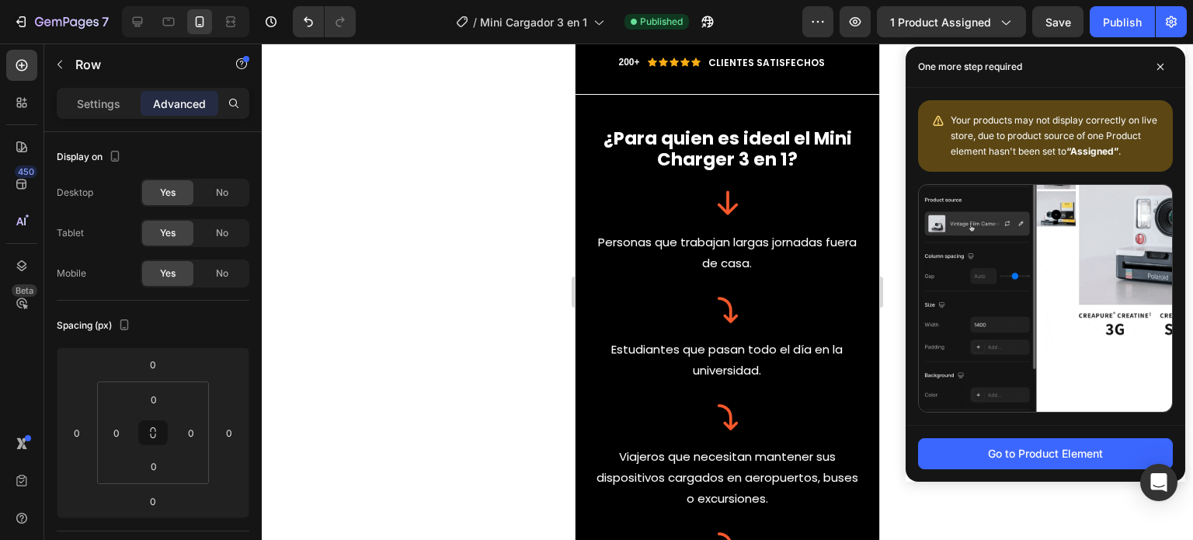
scroll to position [6447, 0]
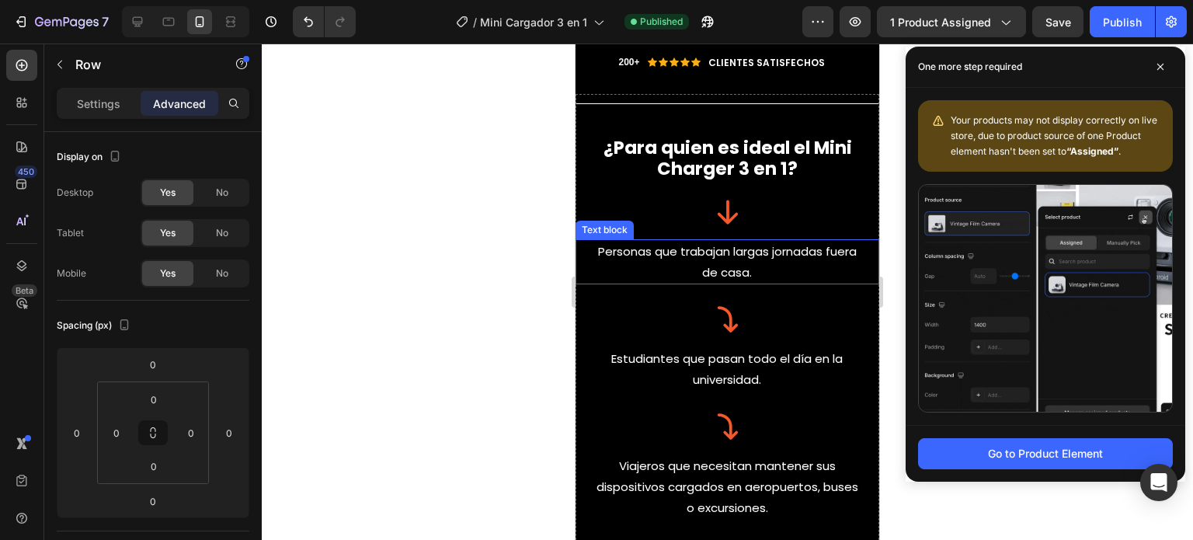
click at [660, 239] on div "Personas que trabajan largas jornadas fuera de casa." at bounding box center [727, 261] width 273 height 45
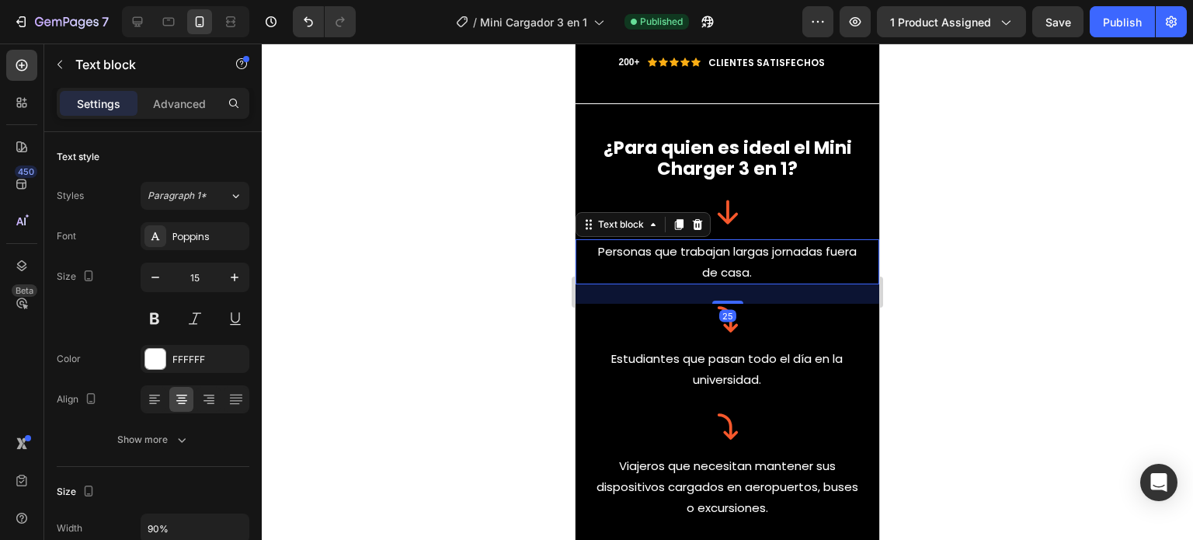
click at [724, 244] on p "Personas que trabajan largas jornadas fuera de casa." at bounding box center [728, 262] width 270 height 42
